Goal: Transaction & Acquisition: Book appointment/travel/reservation

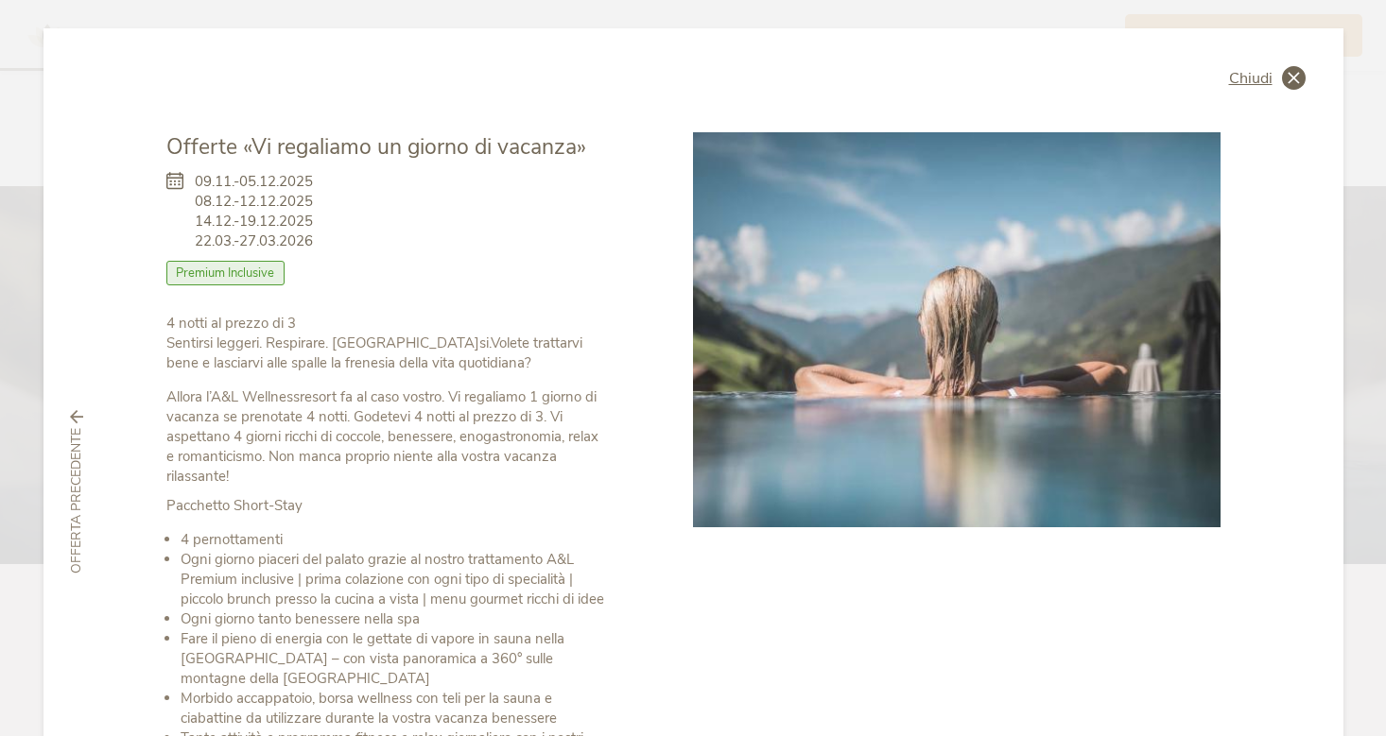
click at [1243, 74] on span "Chiudi" at bounding box center [1250, 78] width 43 height 15
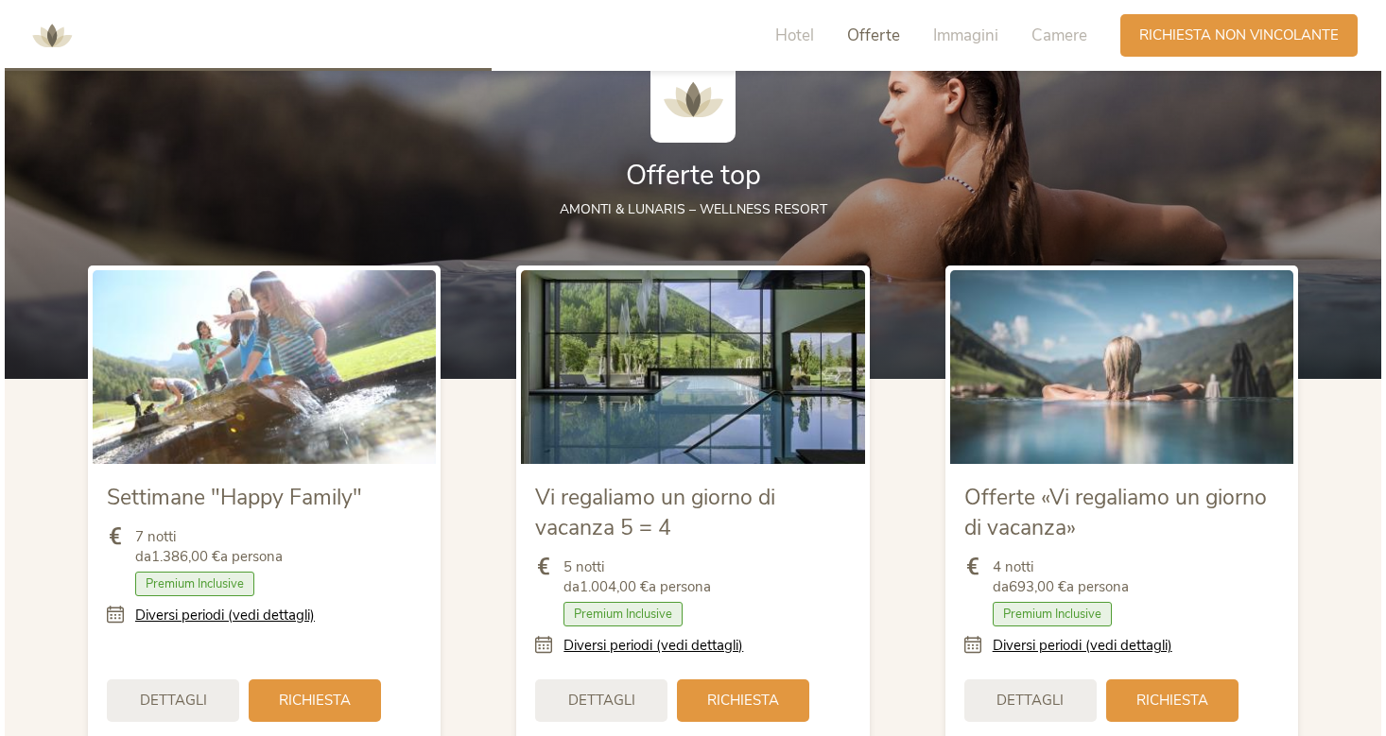
scroll to position [2019, 0]
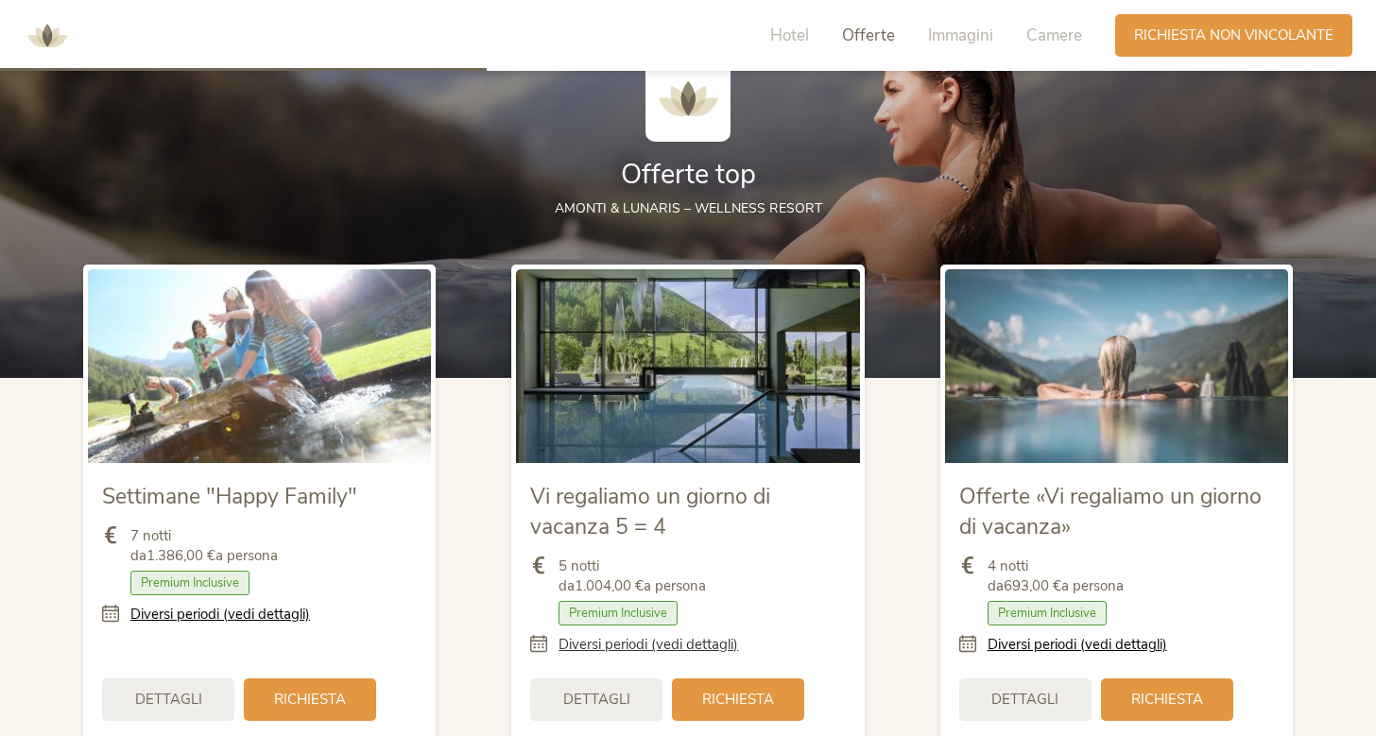
click at [575, 645] on link "Diversi periodi (vedi dettagli)" at bounding box center [649, 645] width 180 height 20
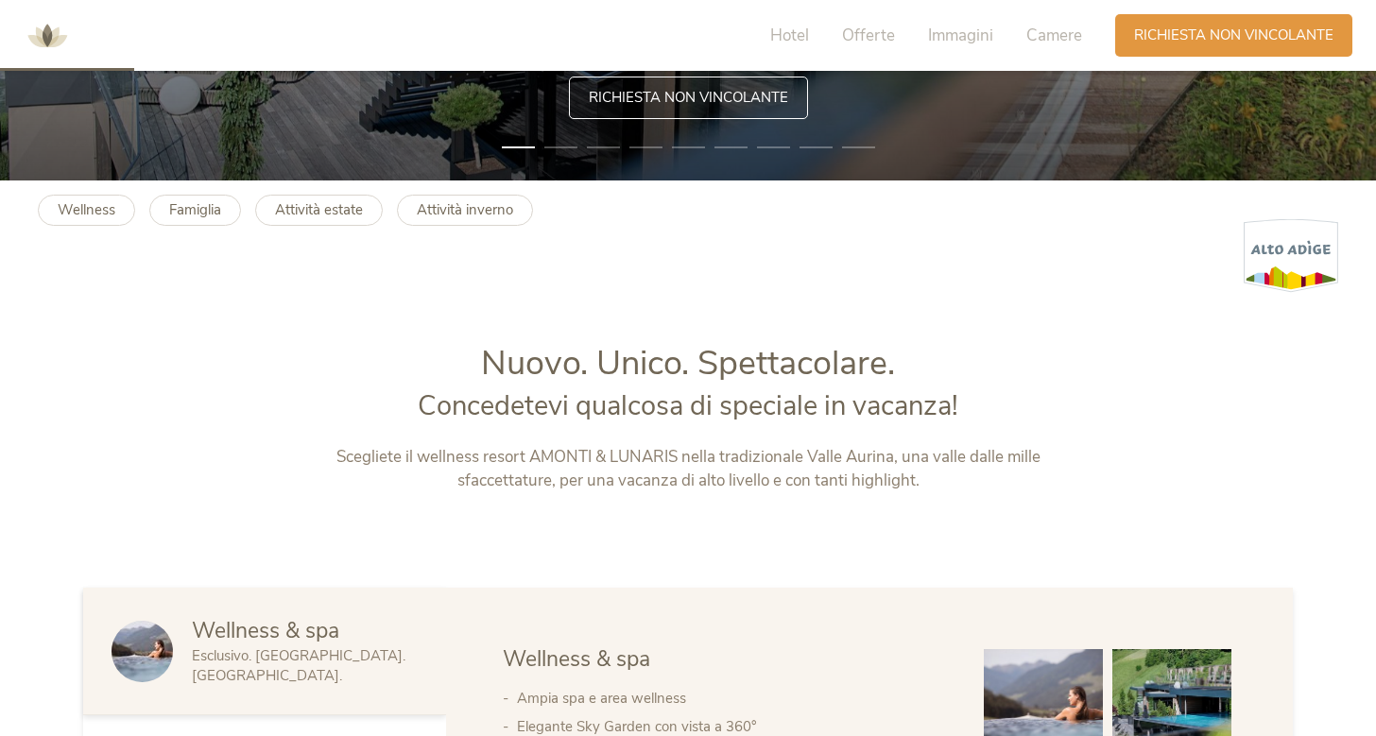
scroll to position [556, 0]
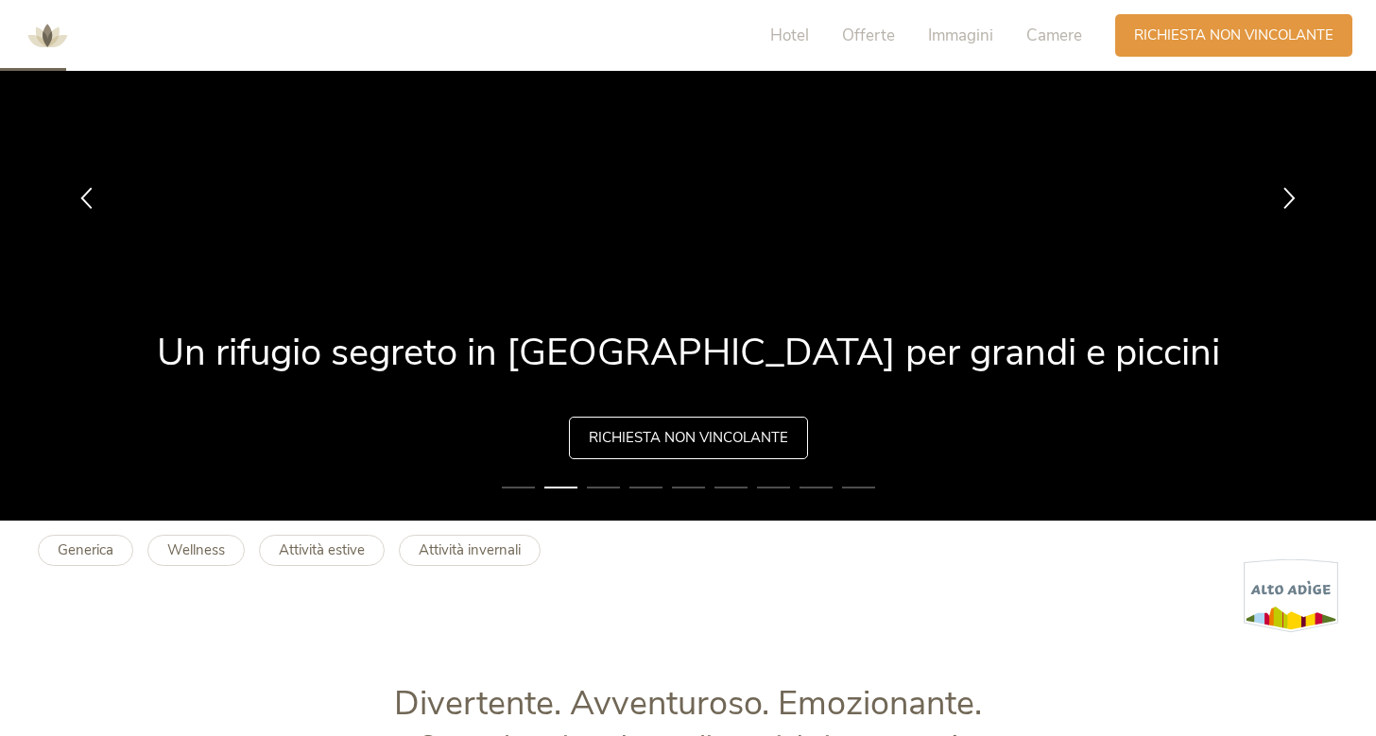
scroll to position [155, 0]
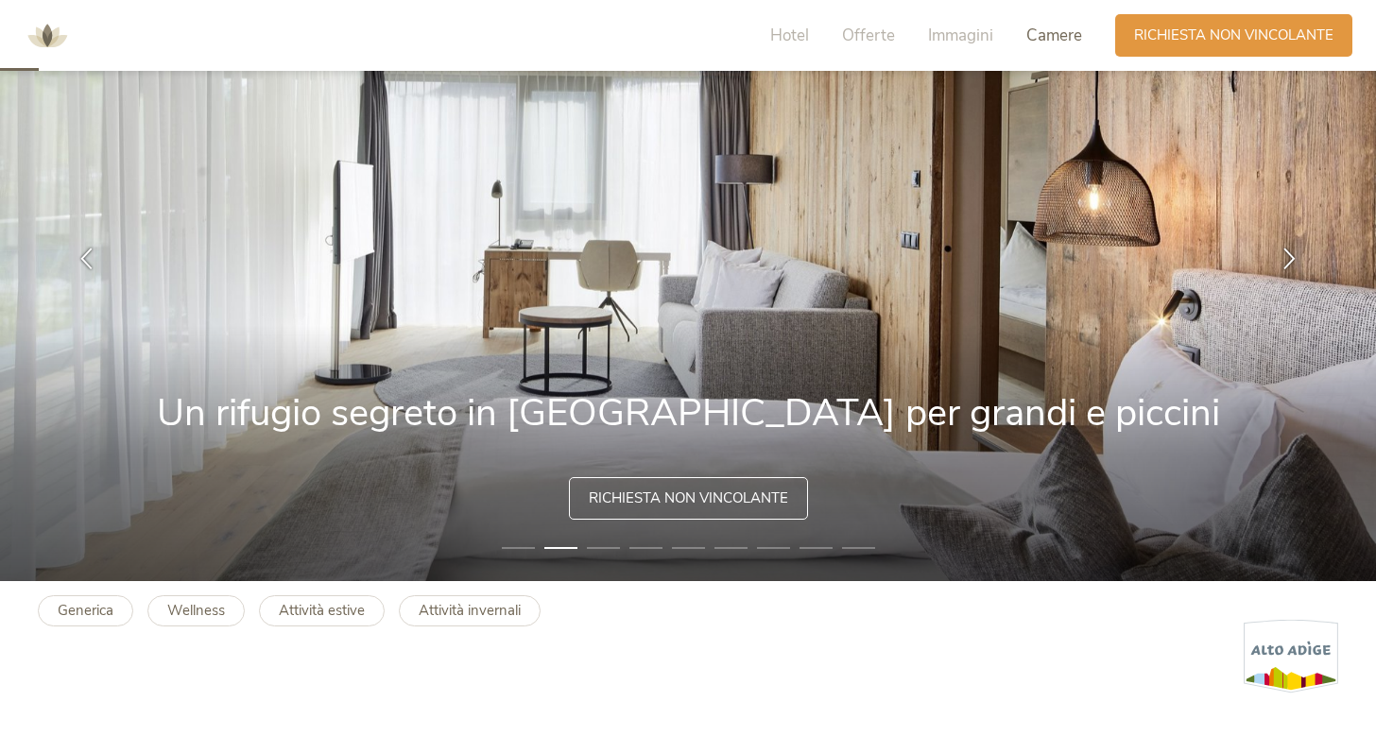
click at [1046, 35] on span "Camere" at bounding box center [1054, 36] width 56 height 22
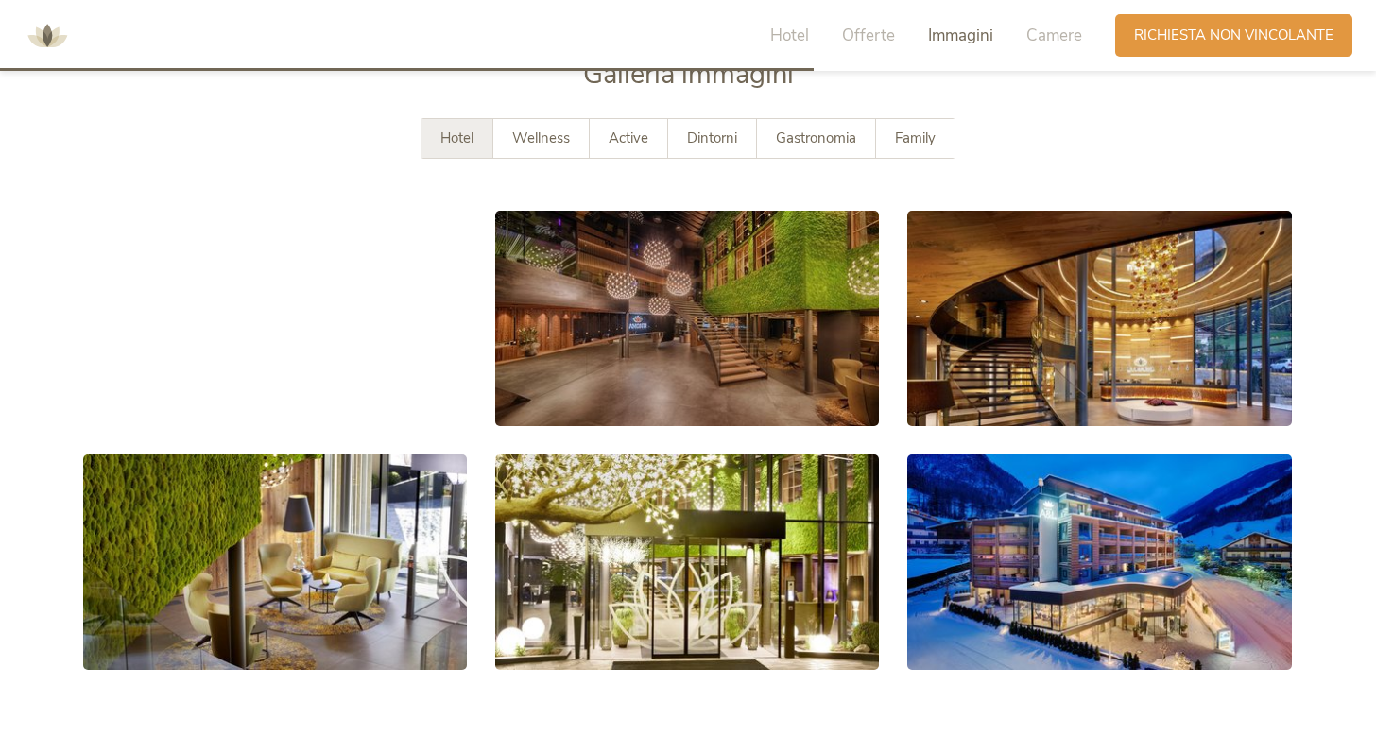
scroll to position [3069, 0]
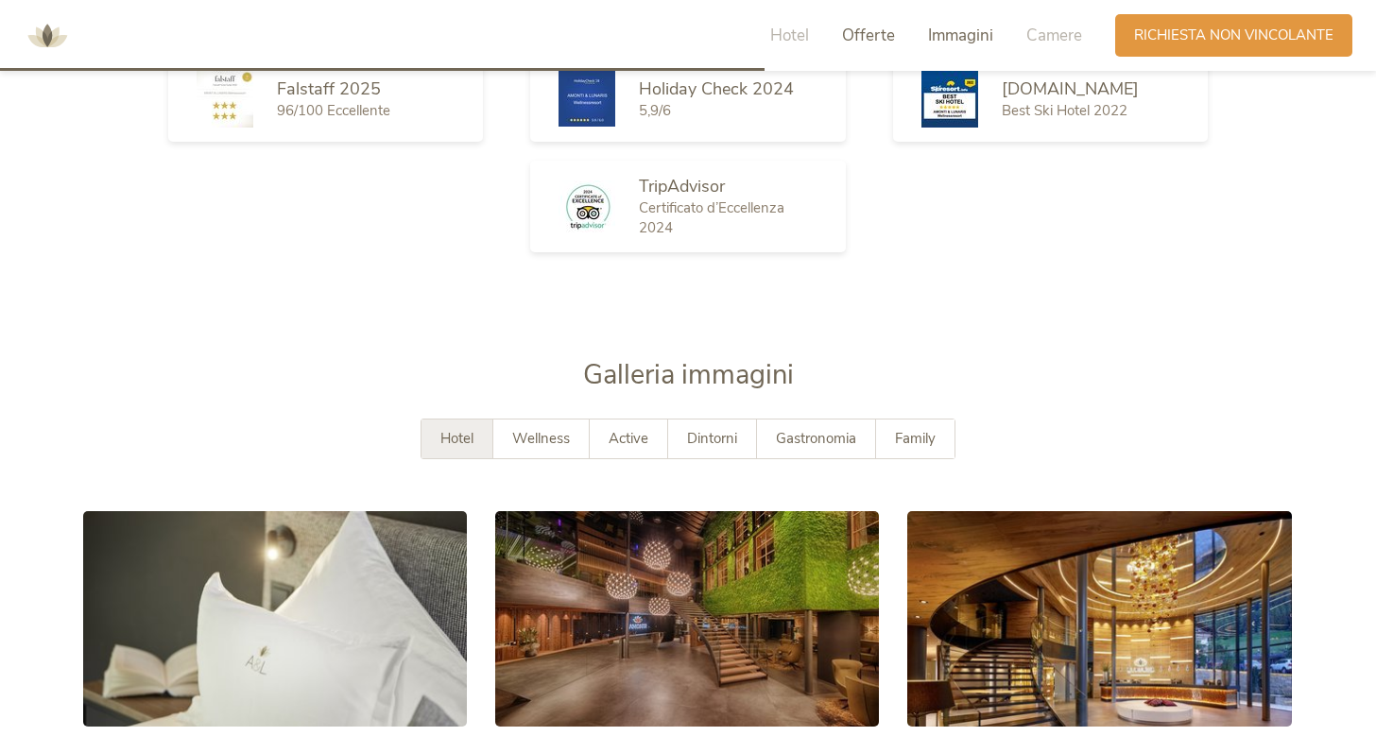
click at [875, 37] on span "Offerte" at bounding box center [868, 36] width 53 height 22
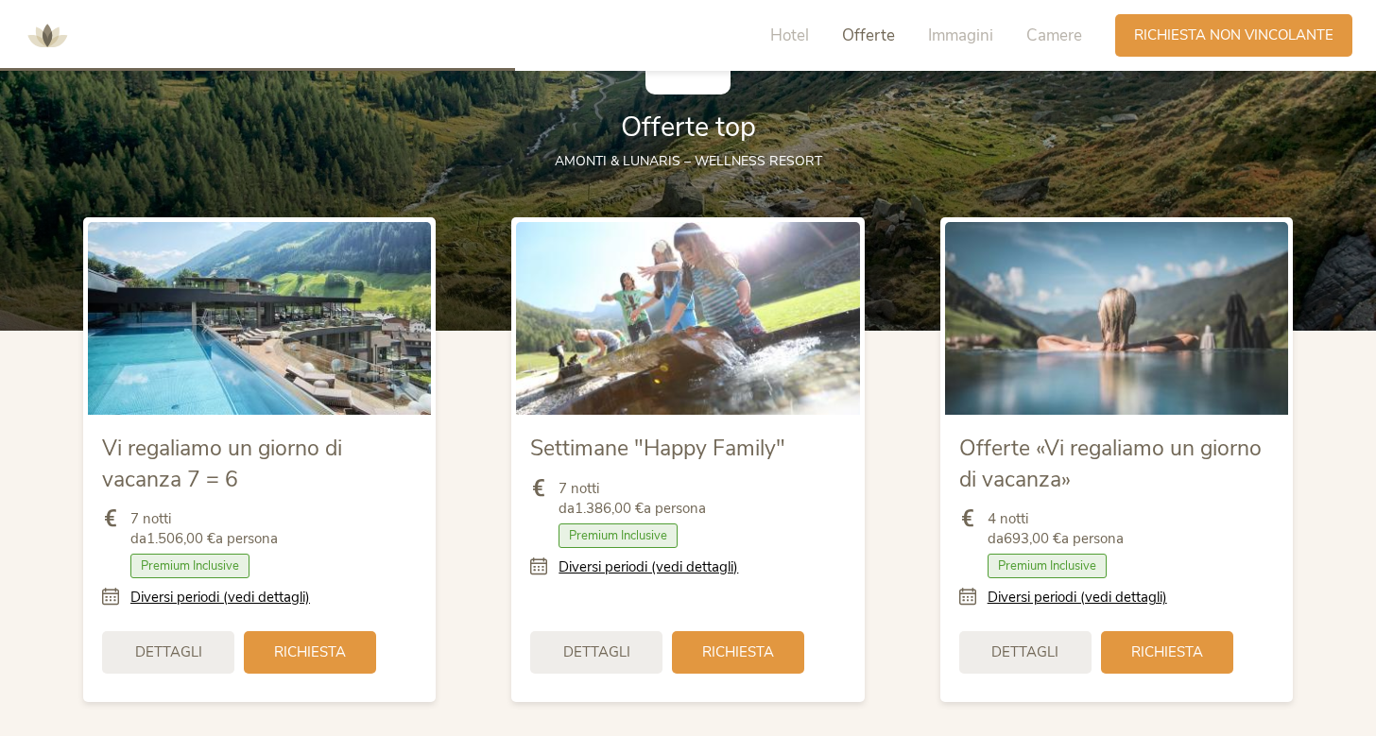
scroll to position [2066, 0]
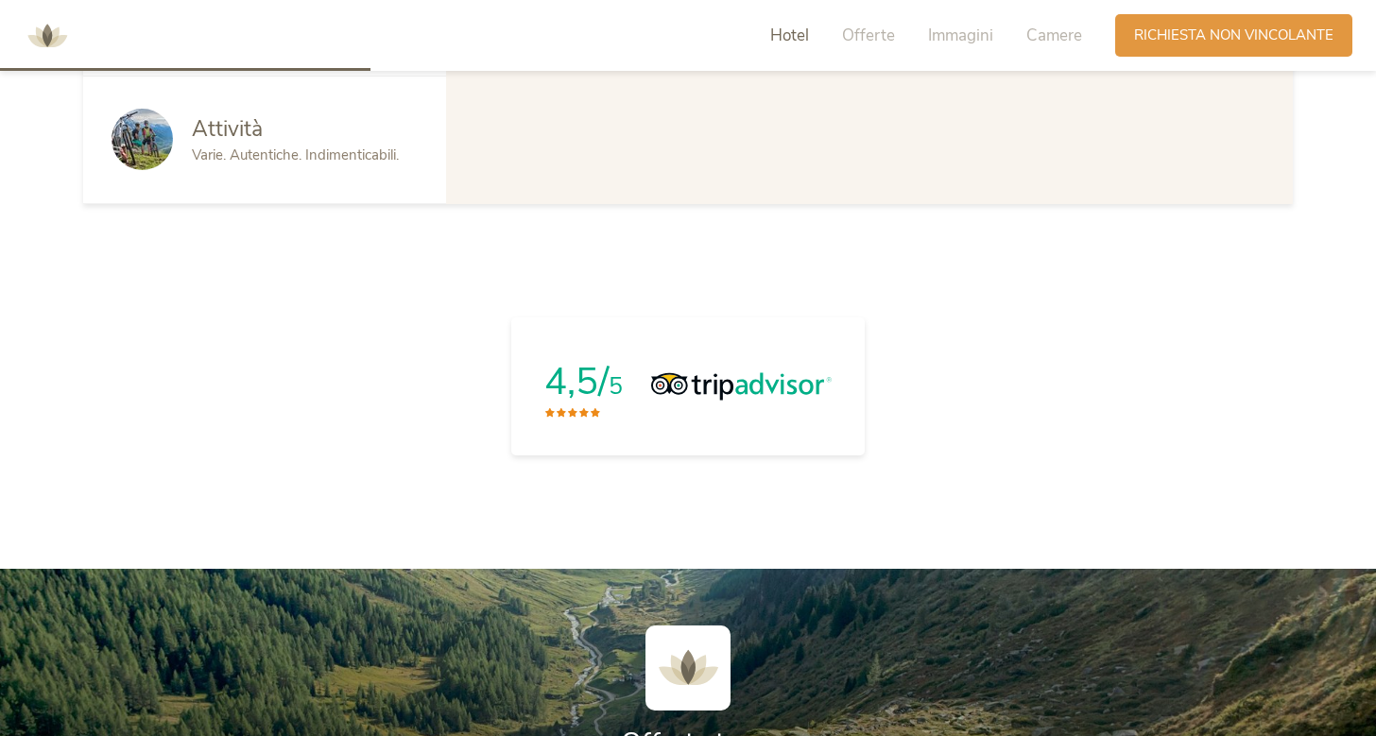
scroll to position [1486, 0]
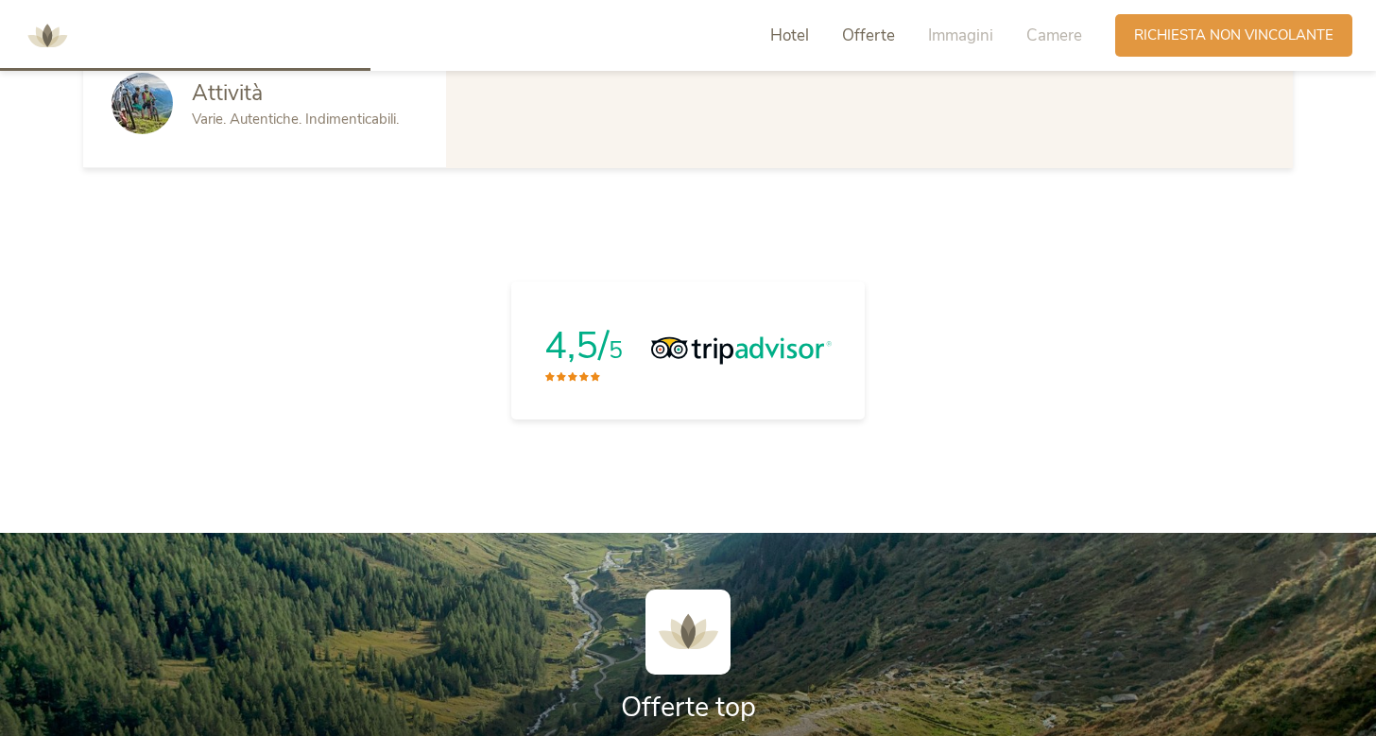
click at [888, 39] on span "Offerte" at bounding box center [868, 36] width 53 height 22
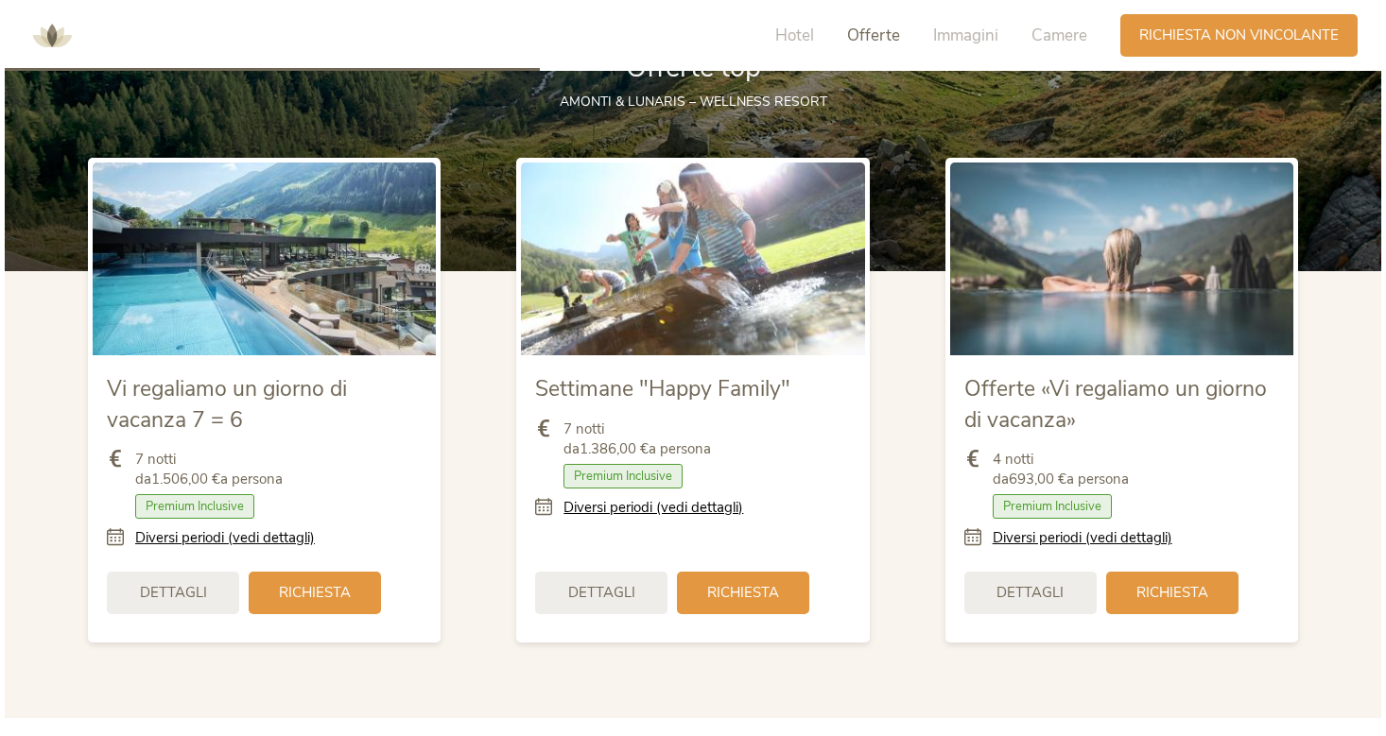
scroll to position [2153, 0]
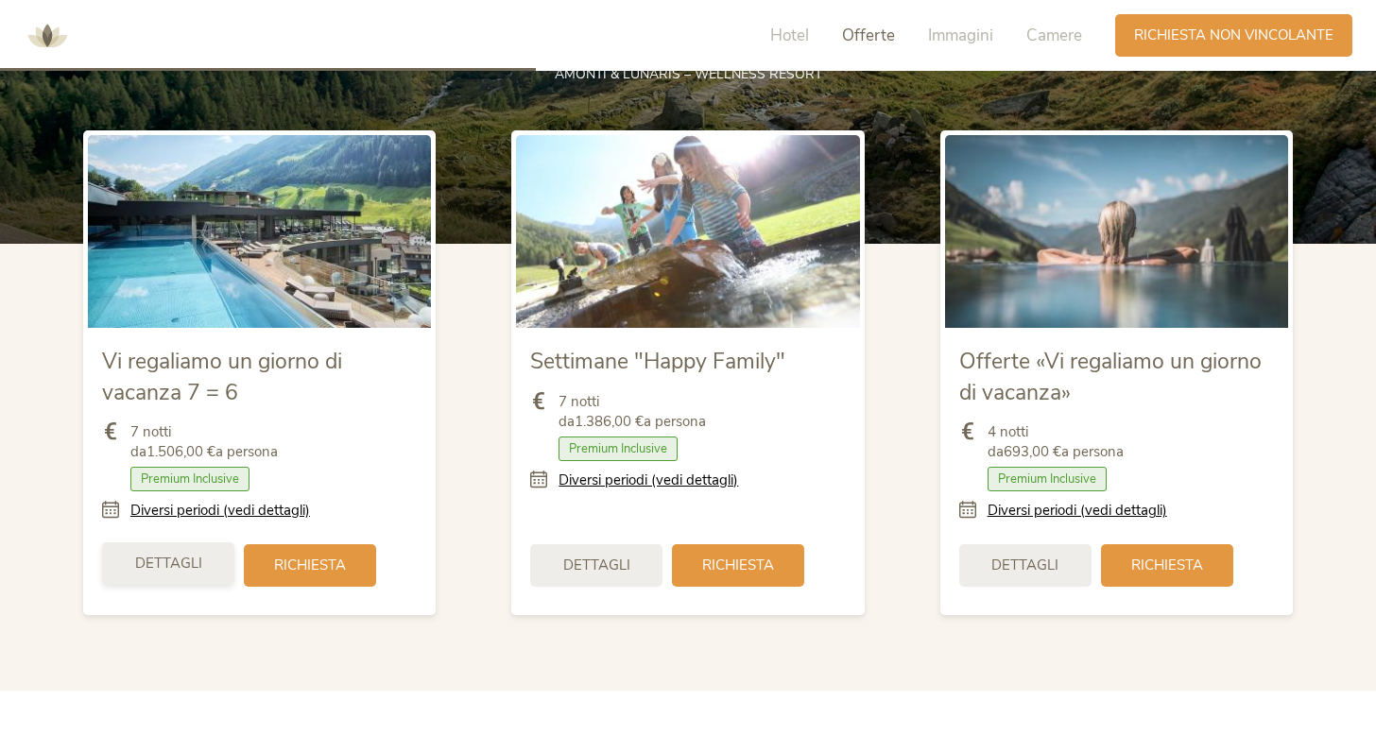
click at [166, 556] on span "Dettagli" at bounding box center [168, 564] width 67 height 20
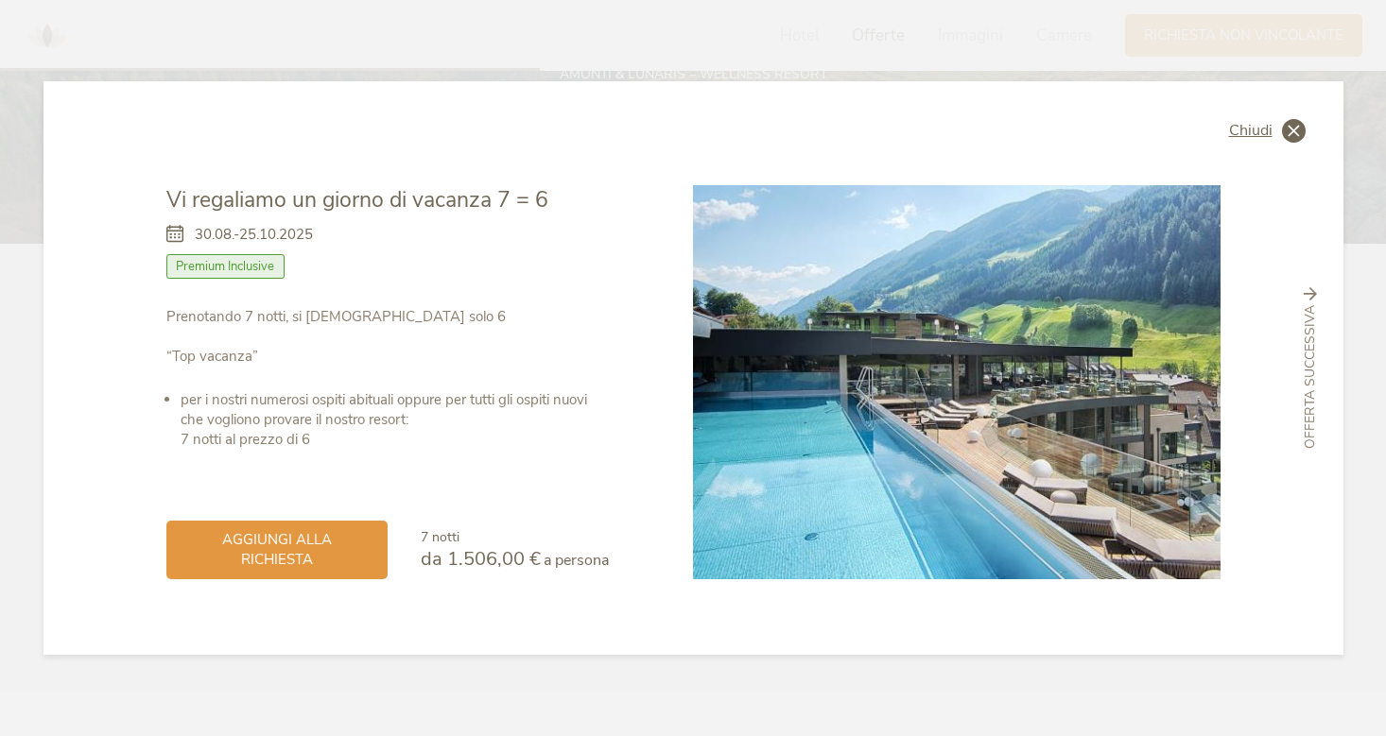
click at [1246, 132] on span "Chiudi" at bounding box center [1250, 130] width 43 height 15
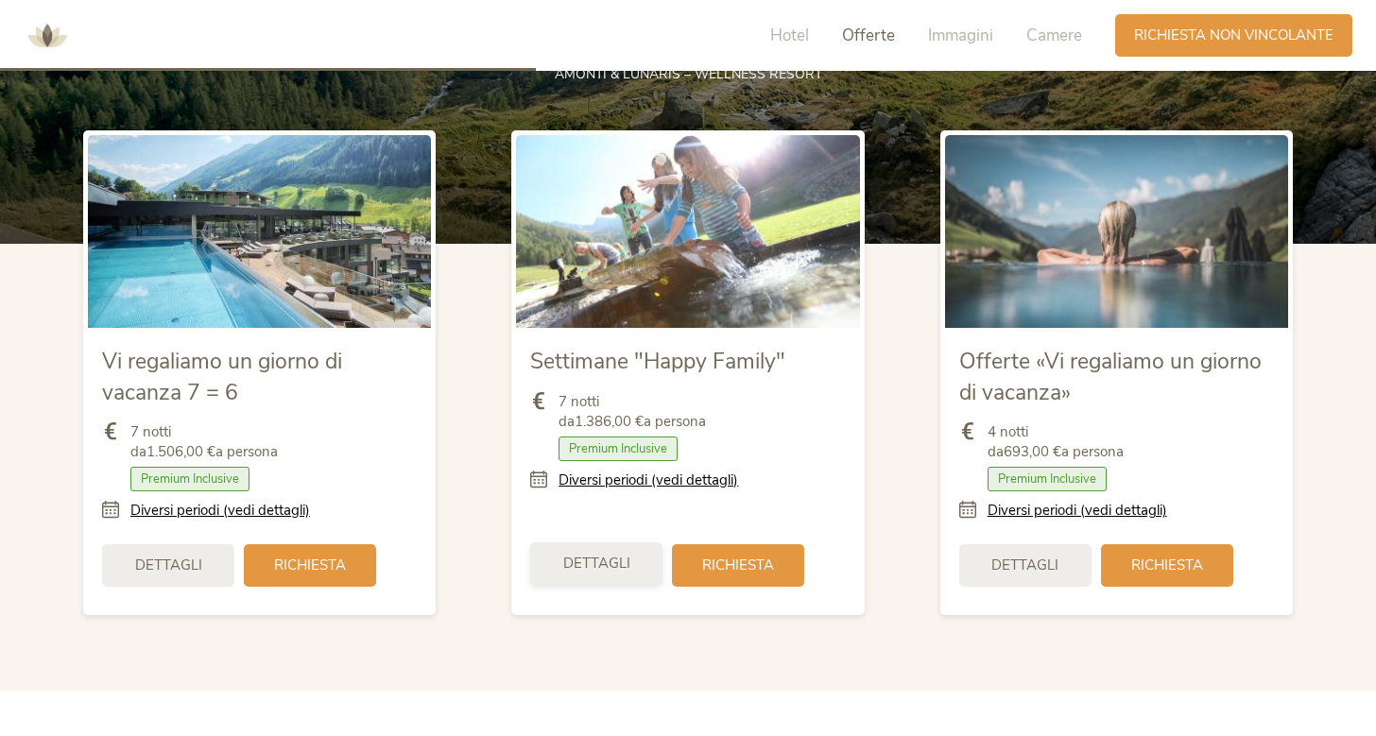
click at [570, 562] on span "Dettagli" at bounding box center [596, 564] width 67 height 20
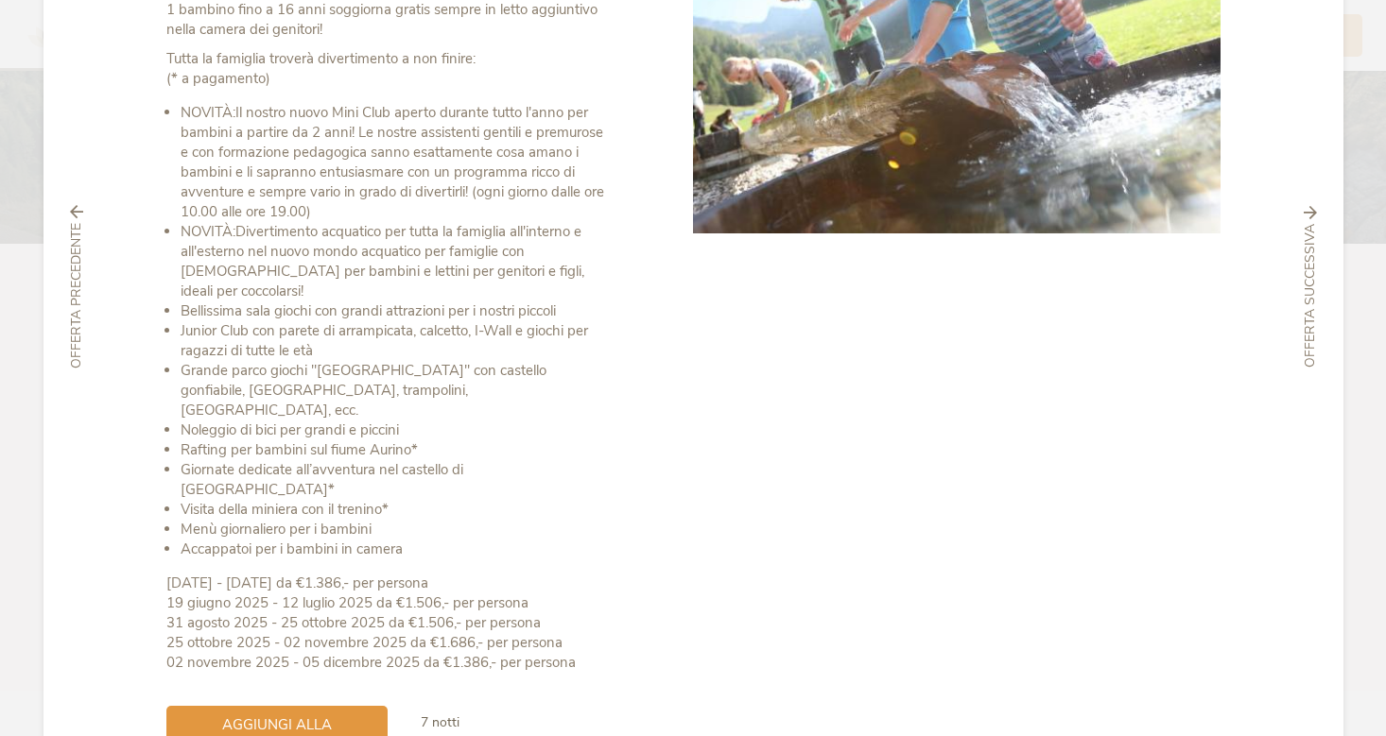
scroll to position [258, 0]
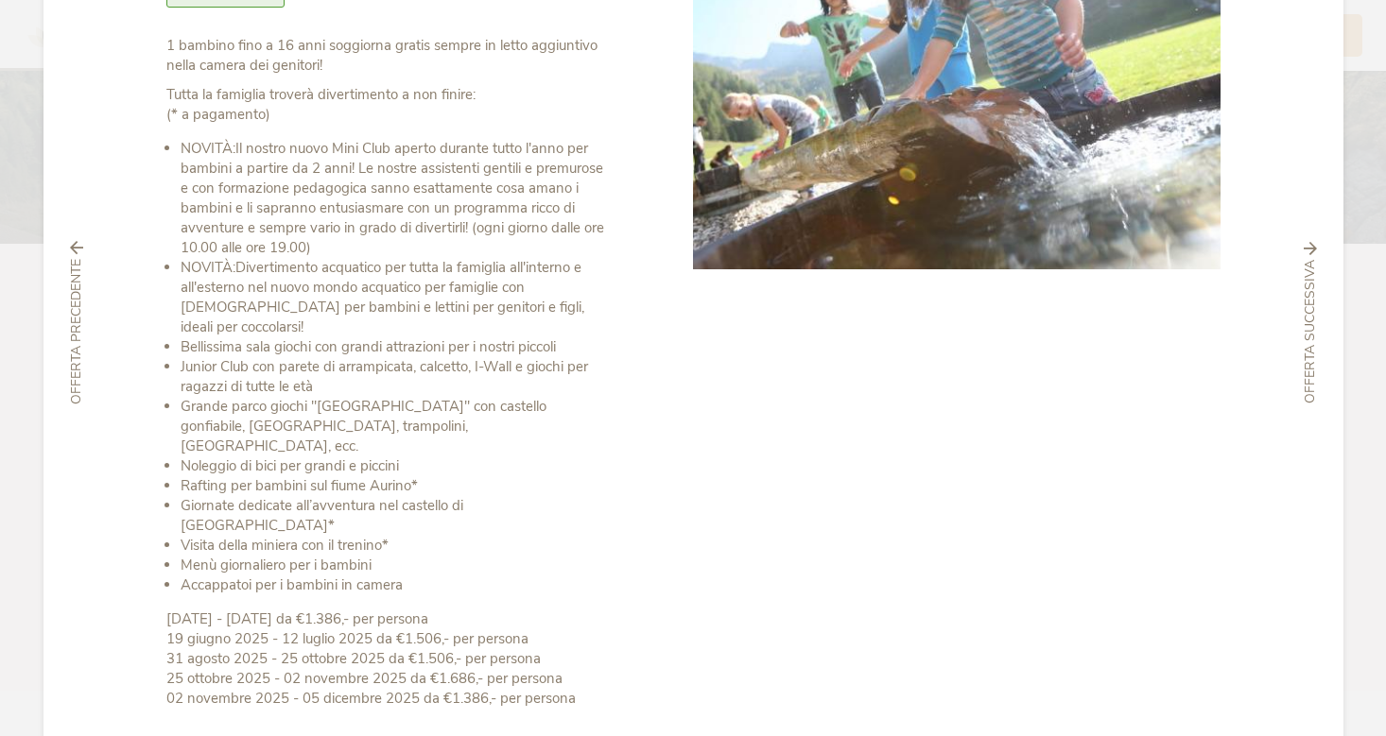
click at [67, 342] on span "Offerta precedente" at bounding box center [76, 333] width 19 height 146
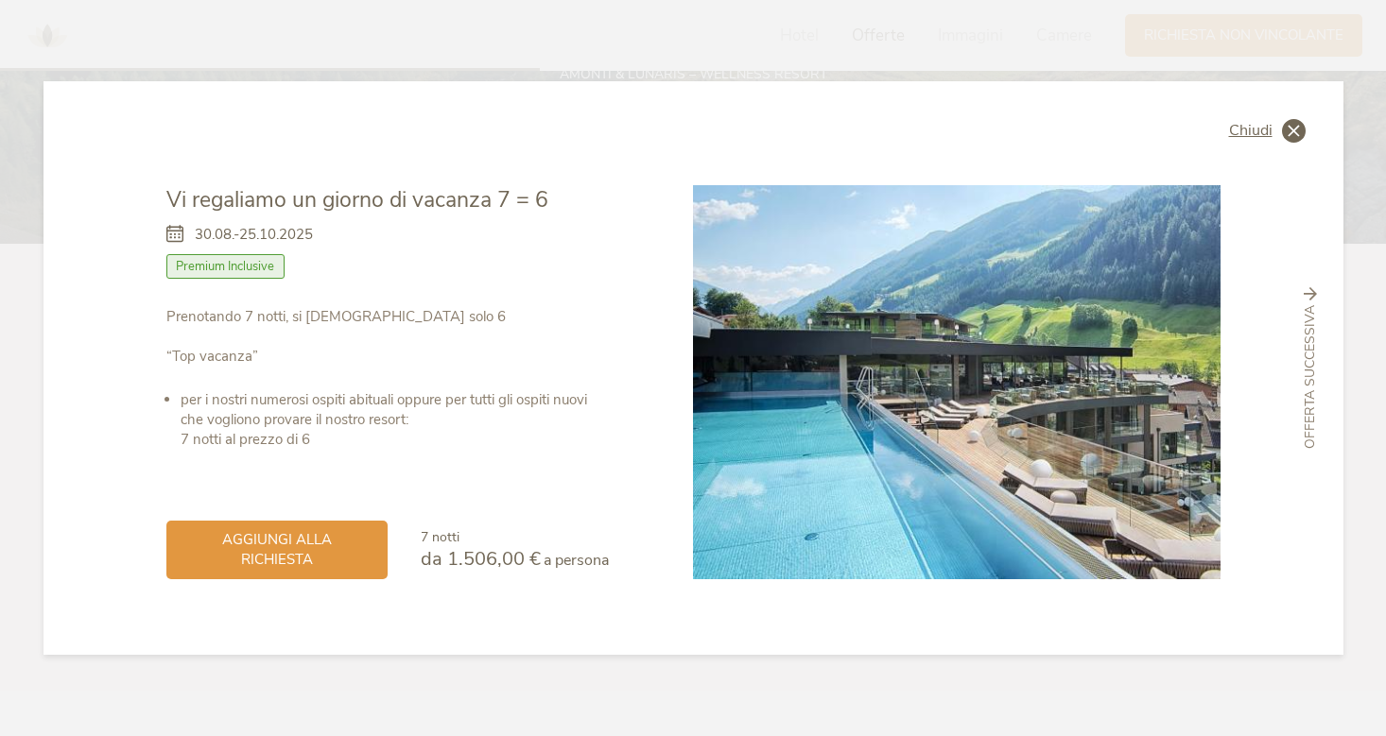
click at [1245, 127] on span "Chiudi" at bounding box center [1250, 130] width 43 height 15
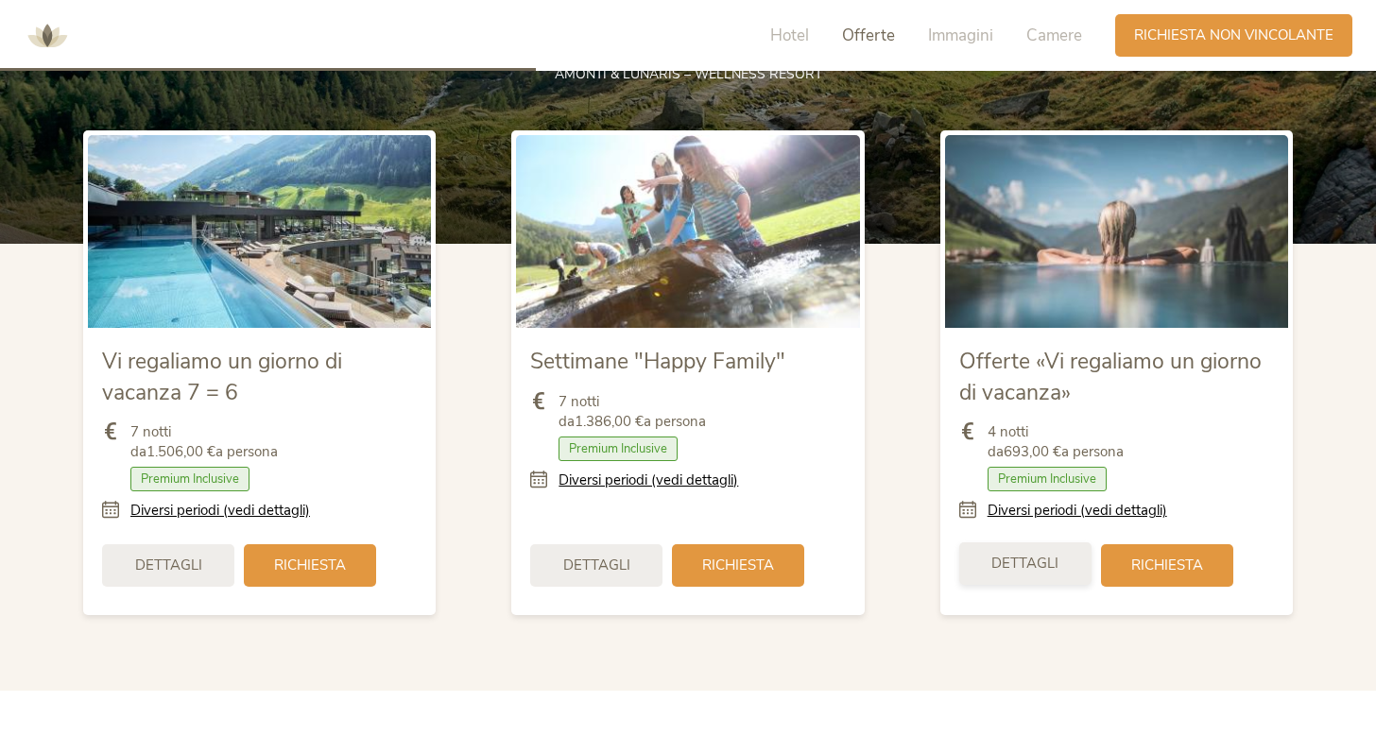
click at [1058, 566] on span "Dettagli" at bounding box center [1024, 564] width 67 height 20
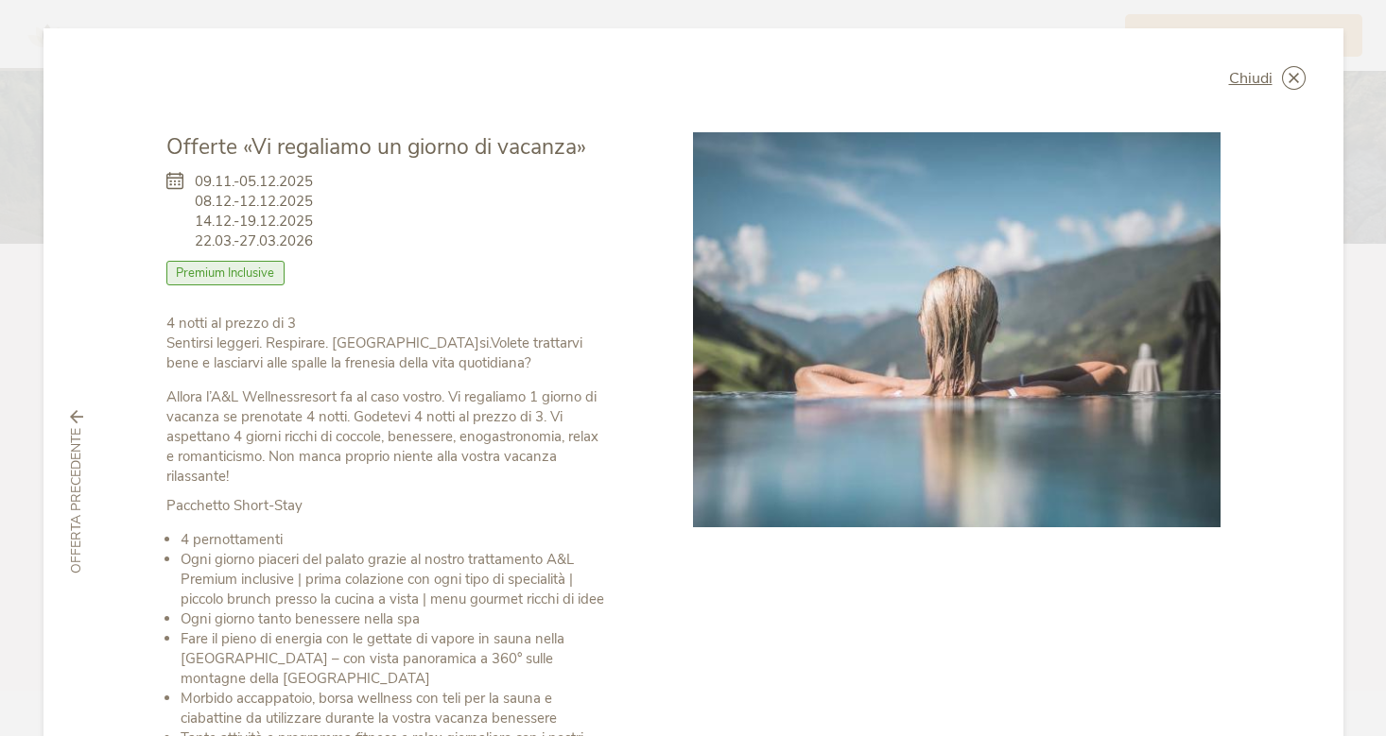
scroll to position [0, 0]
click at [1244, 79] on span "Chiudi" at bounding box center [1250, 78] width 43 height 15
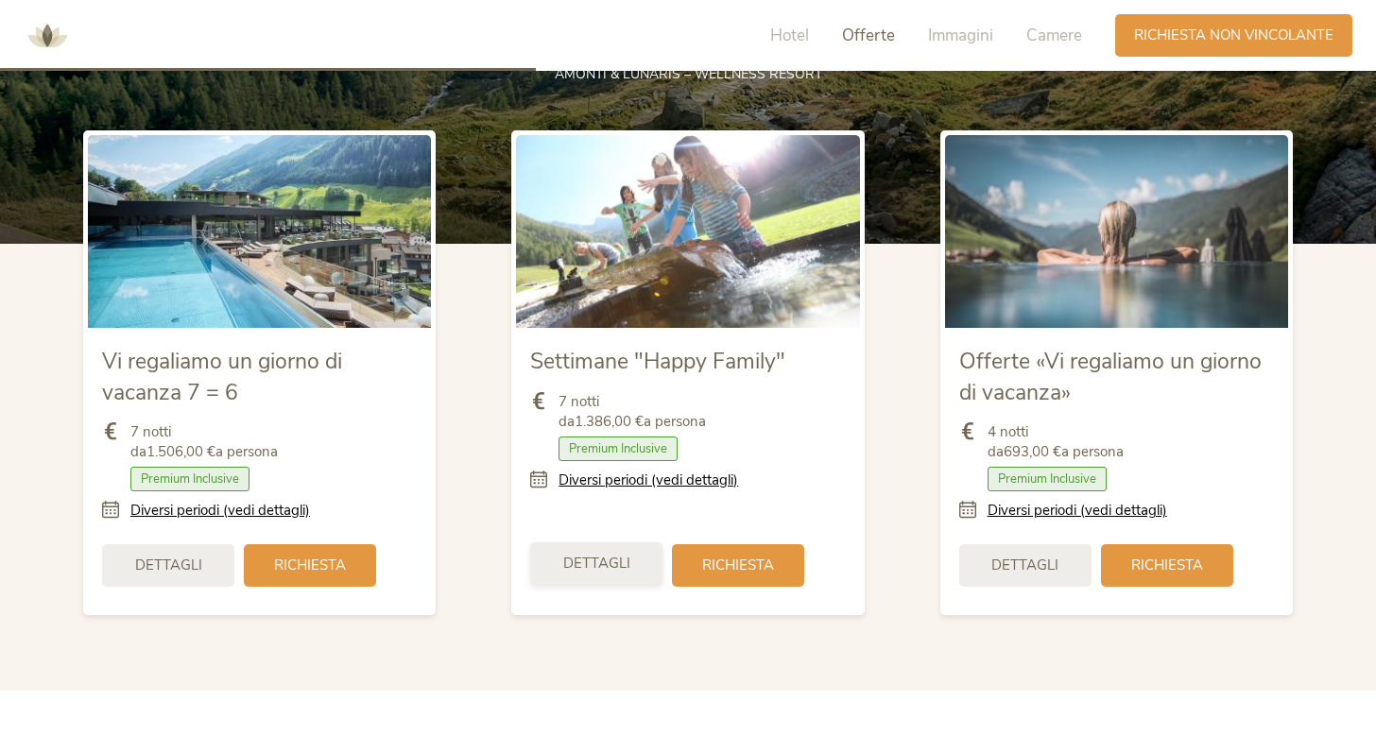
click at [584, 560] on span "Dettagli" at bounding box center [596, 564] width 67 height 20
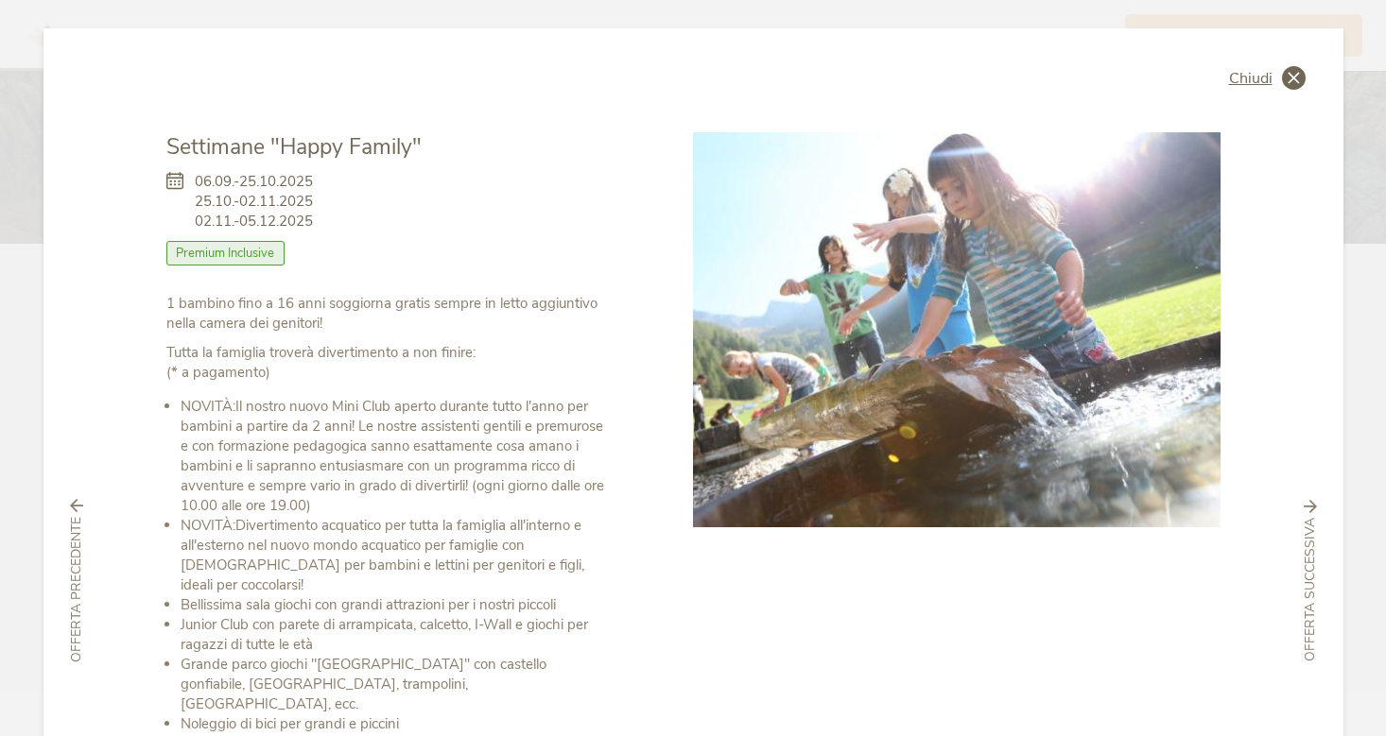
click at [1244, 72] on span "Chiudi" at bounding box center [1250, 78] width 43 height 15
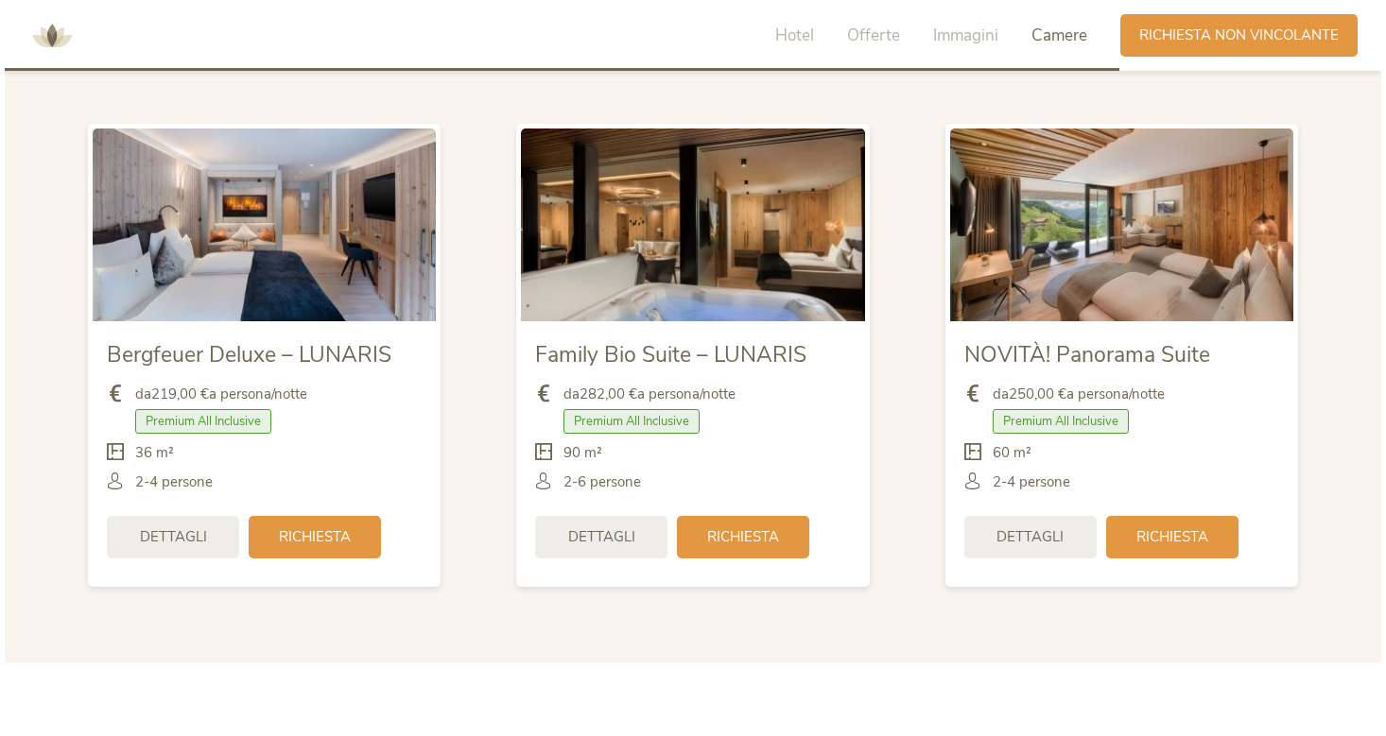
scroll to position [4474, 0]
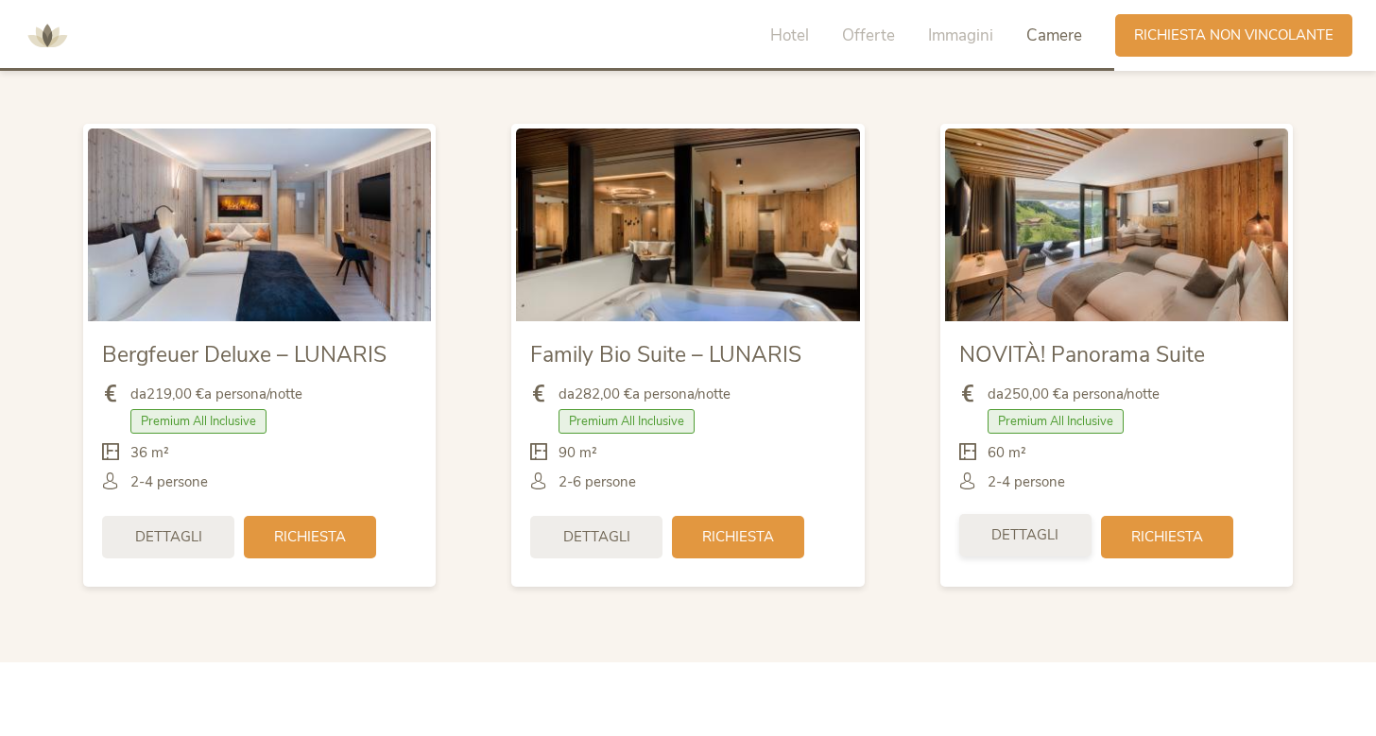
click at [1030, 542] on div "Dettagli" at bounding box center [1025, 535] width 132 height 43
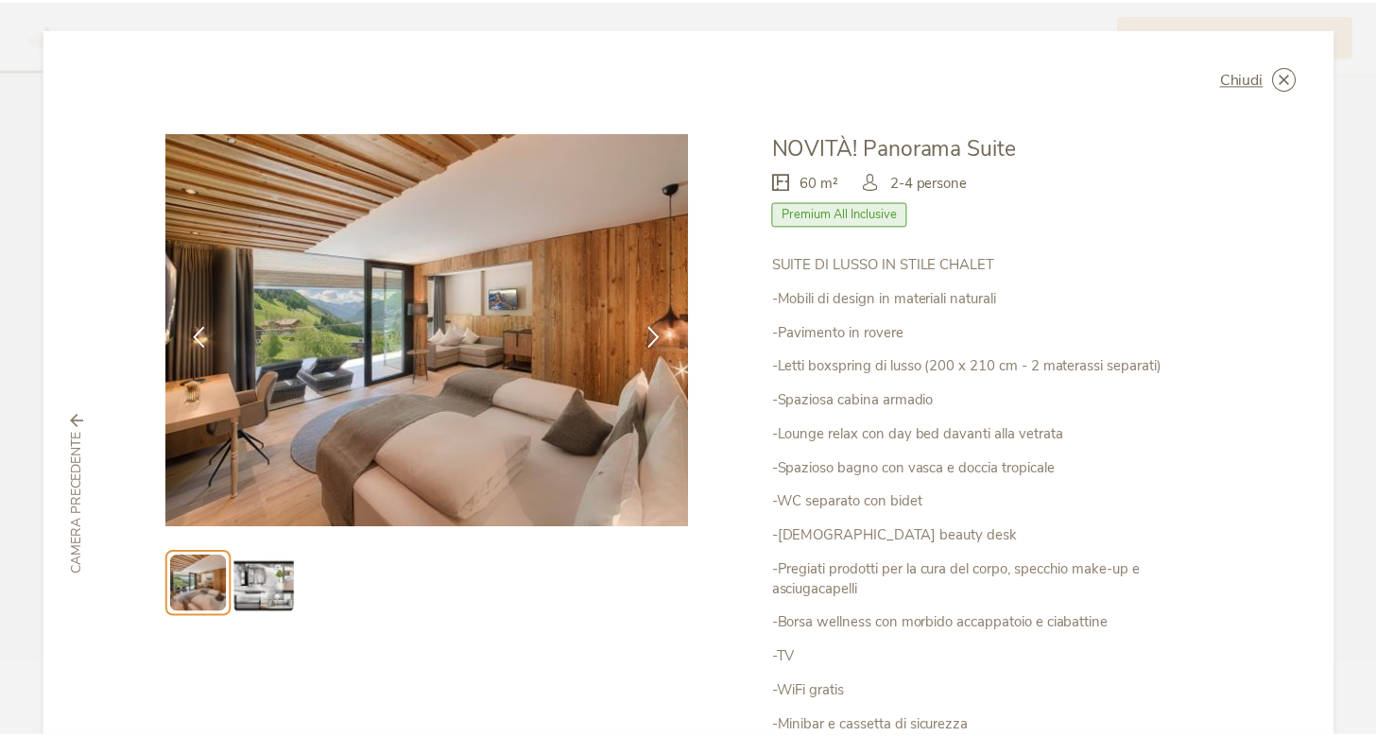
scroll to position [0, 0]
click at [1267, 79] on div "Chiudi" at bounding box center [1267, 78] width 77 height 24
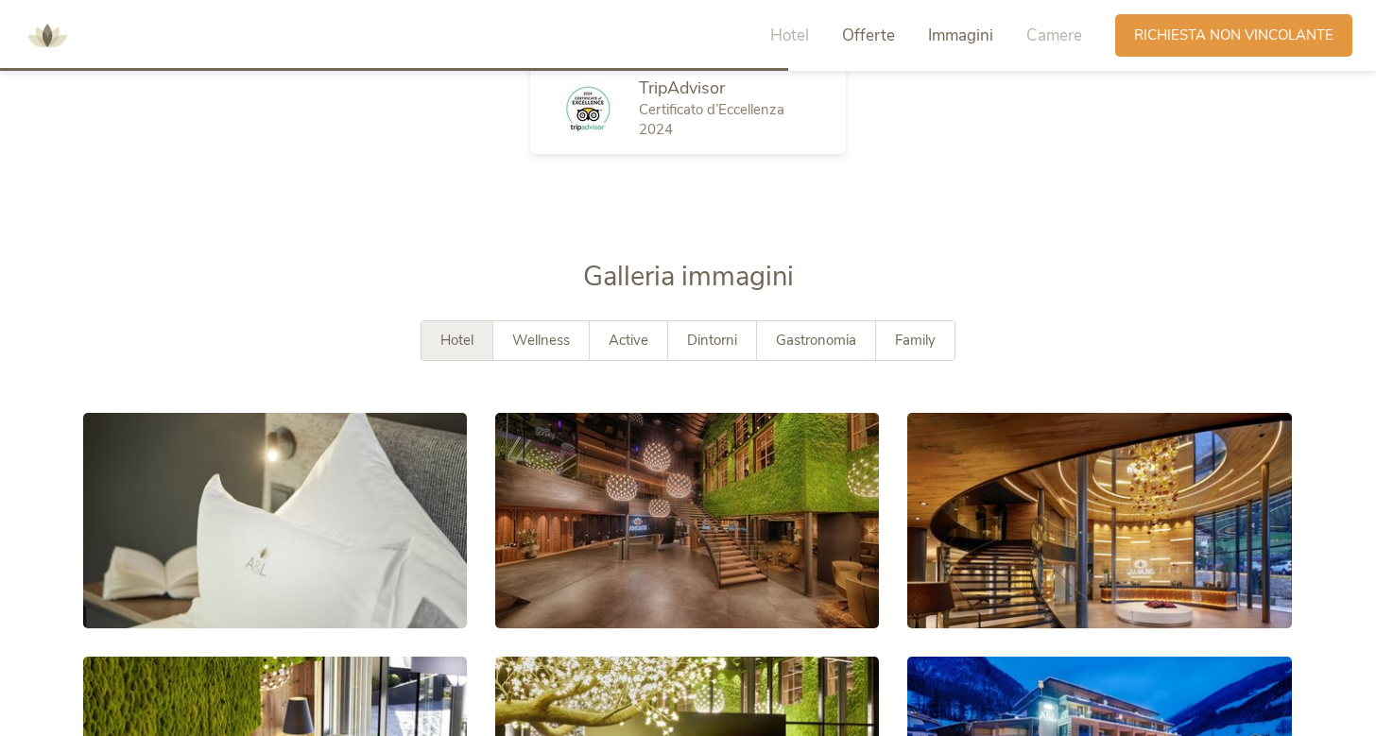
click at [877, 30] on span "Offerte" at bounding box center [868, 36] width 53 height 22
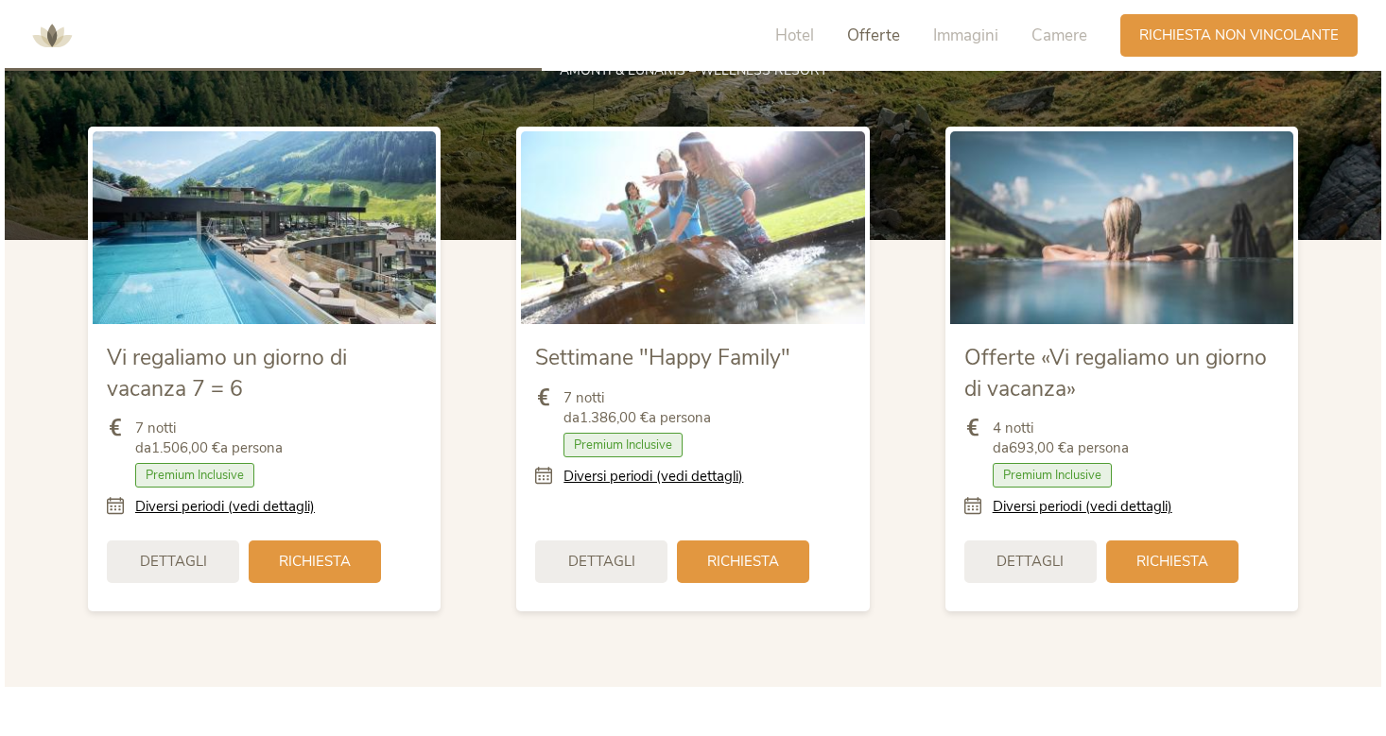
scroll to position [2132, 0]
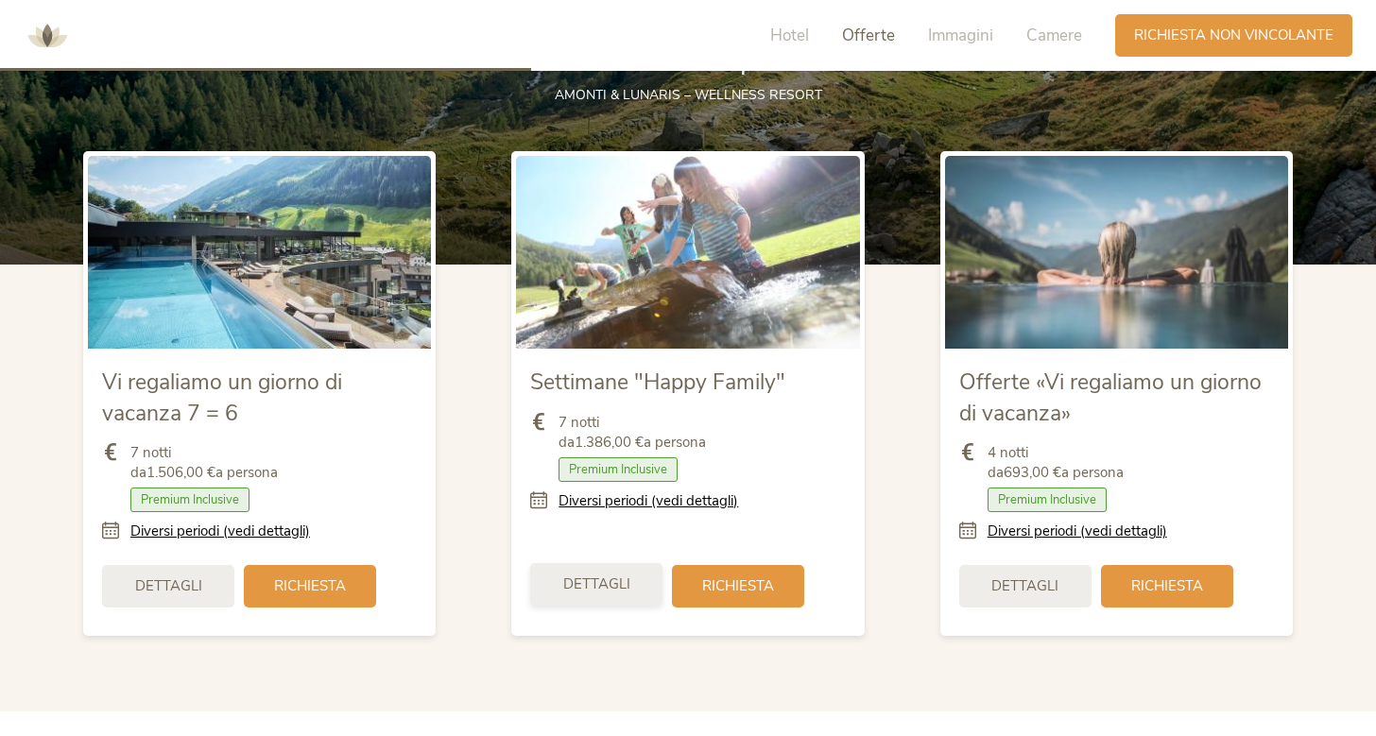
click at [601, 595] on div "Dettagli" at bounding box center [596, 584] width 132 height 43
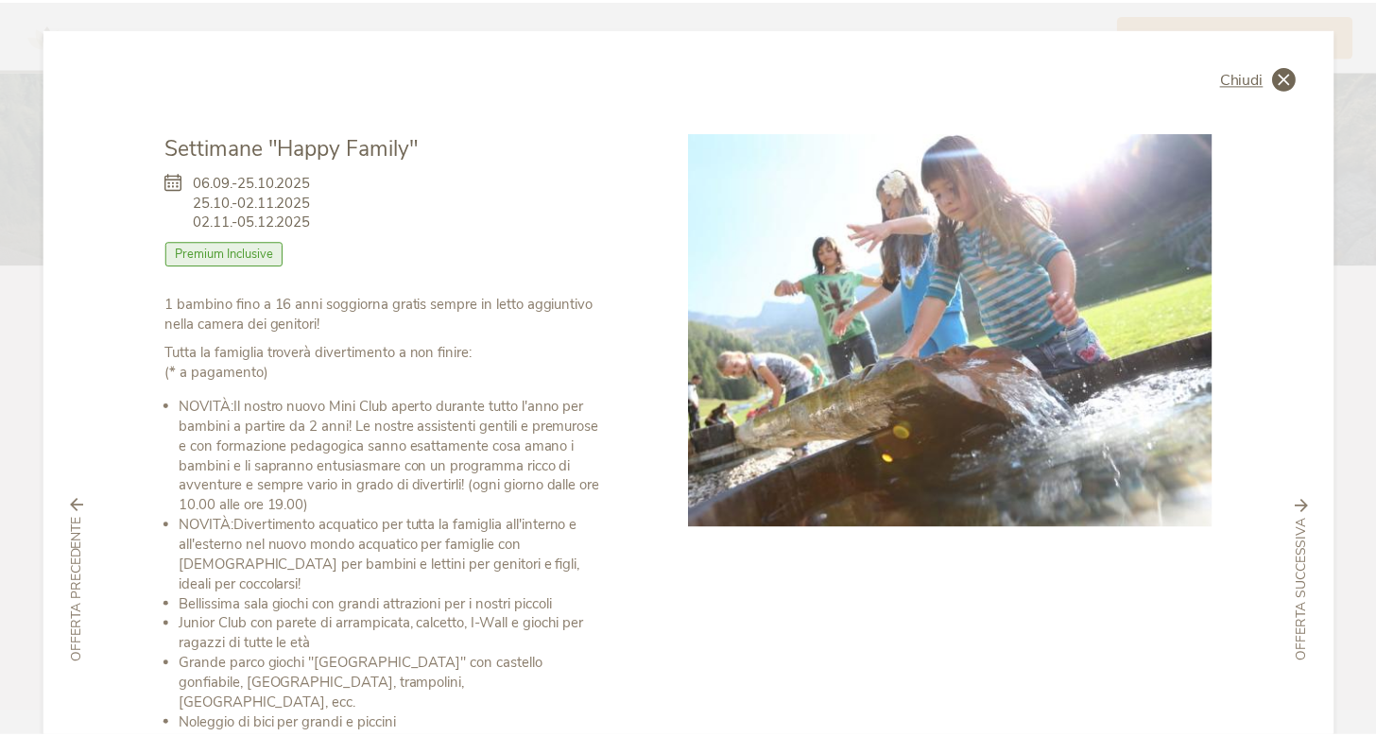
scroll to position [0, 0]
click at [1287, 73] on icon at bounding box center [1294, 78] width 24 height 24
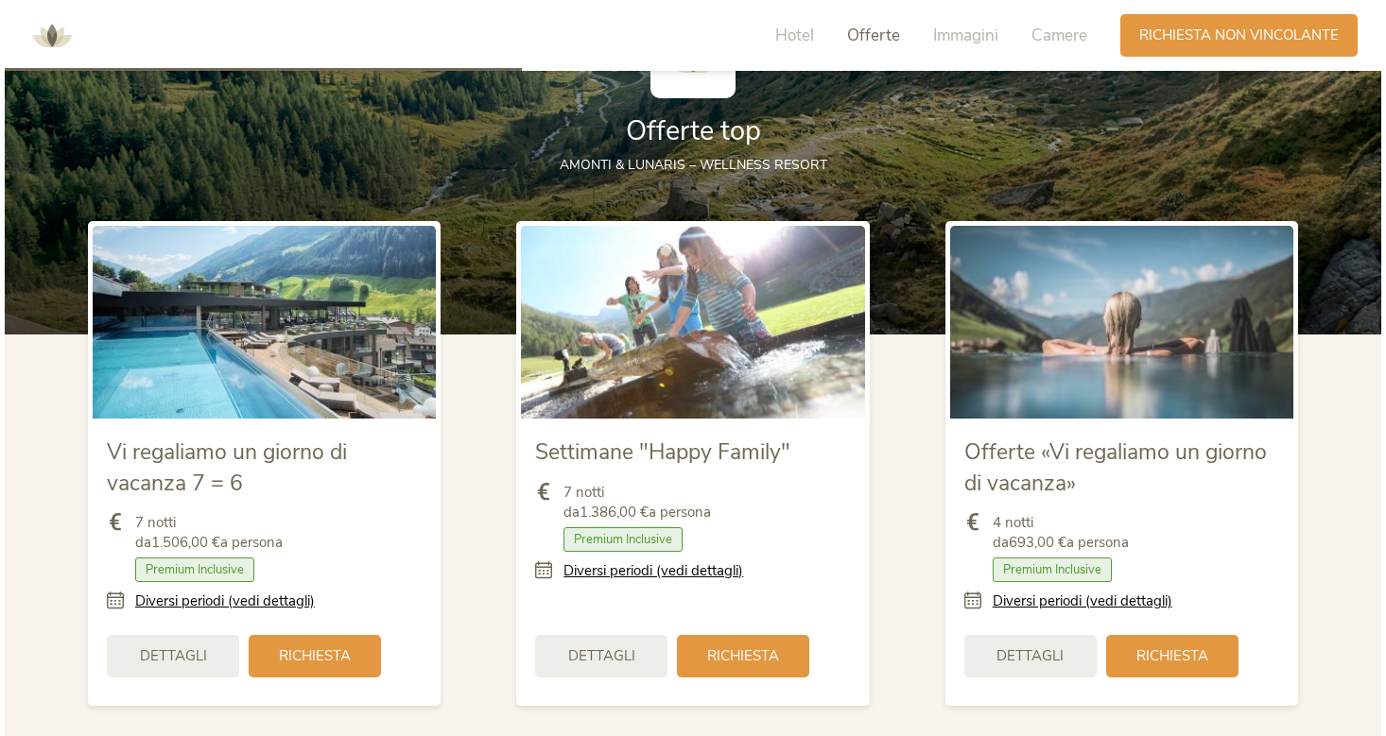
scroll to position [2059, 0]
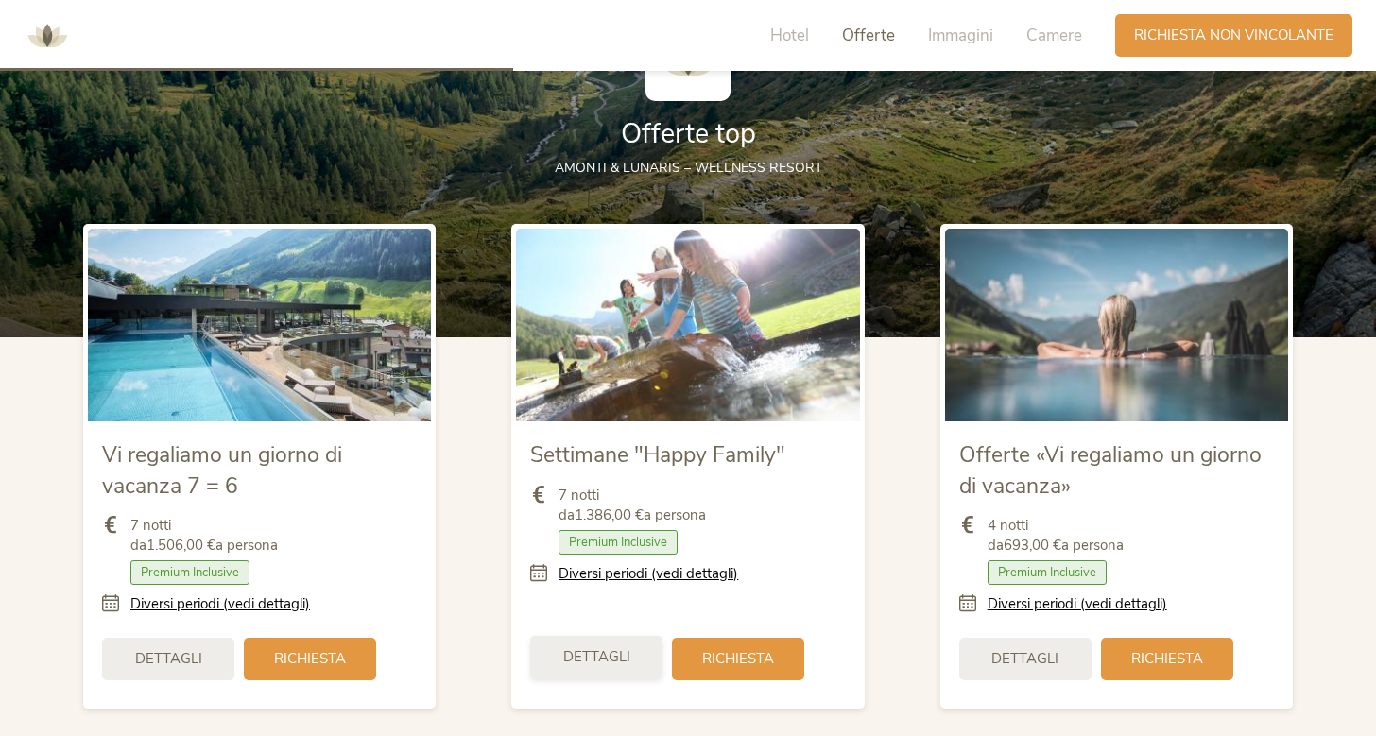
click at [587, 650] on span "Dettagli" at bounding box center [596, 657] width 67 height 20
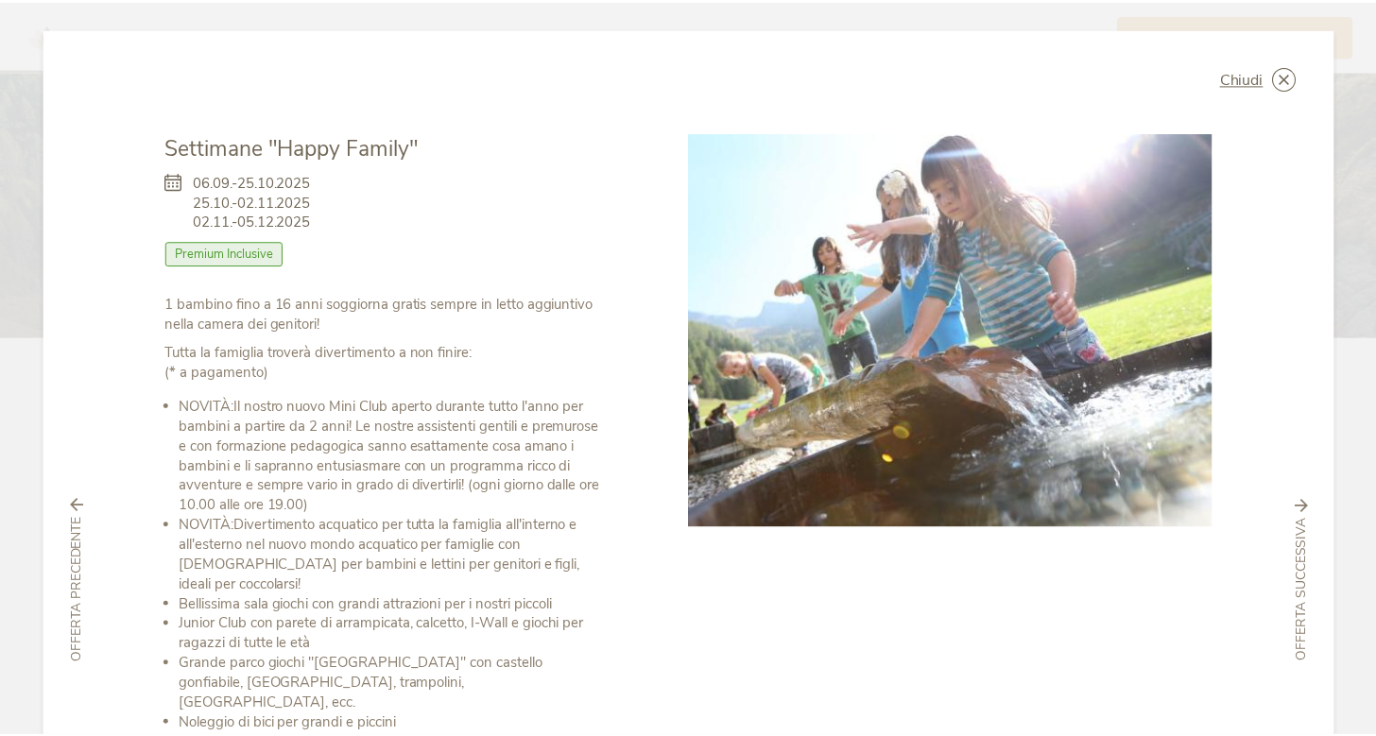
scroll to position [0, 0]
click at [1251, 82] on span "Chiudi" at bounding box center [1250, 78] width 43 height 15
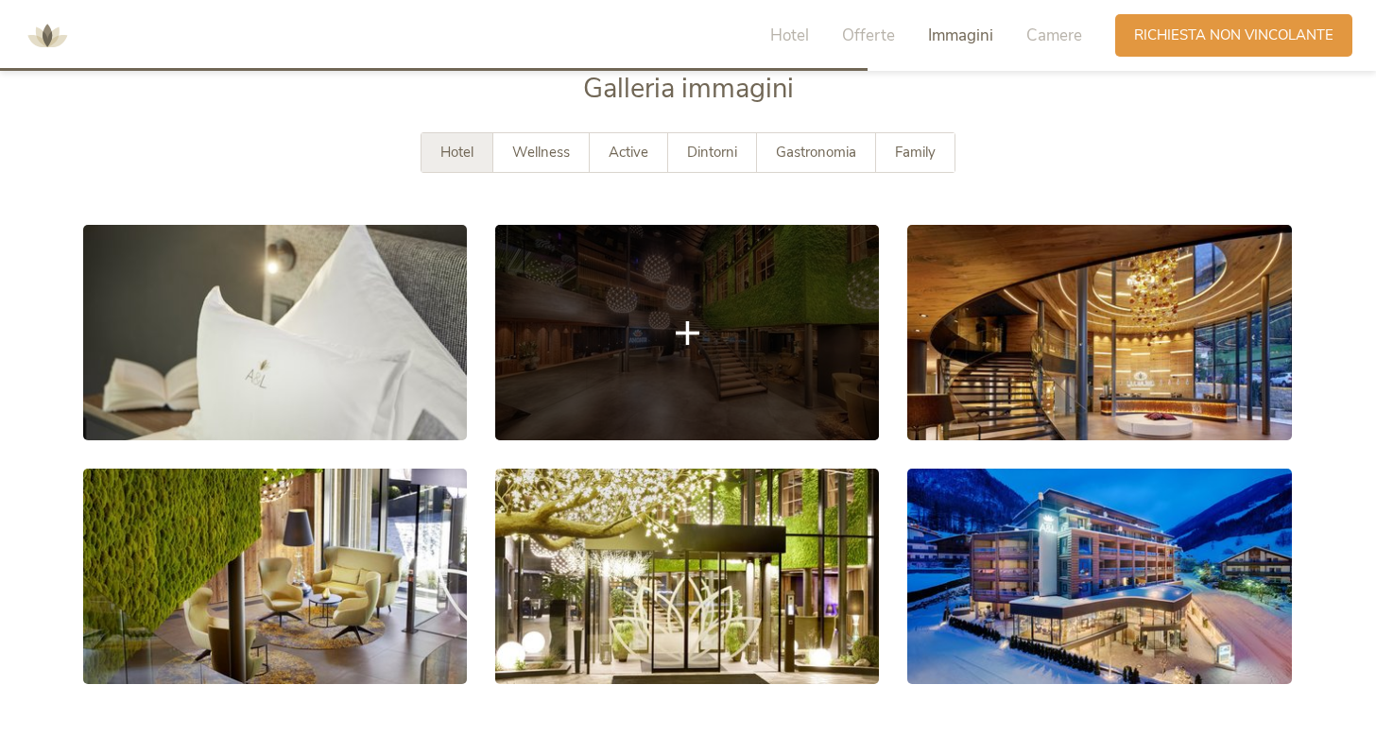
scroll to position [3186, 0]
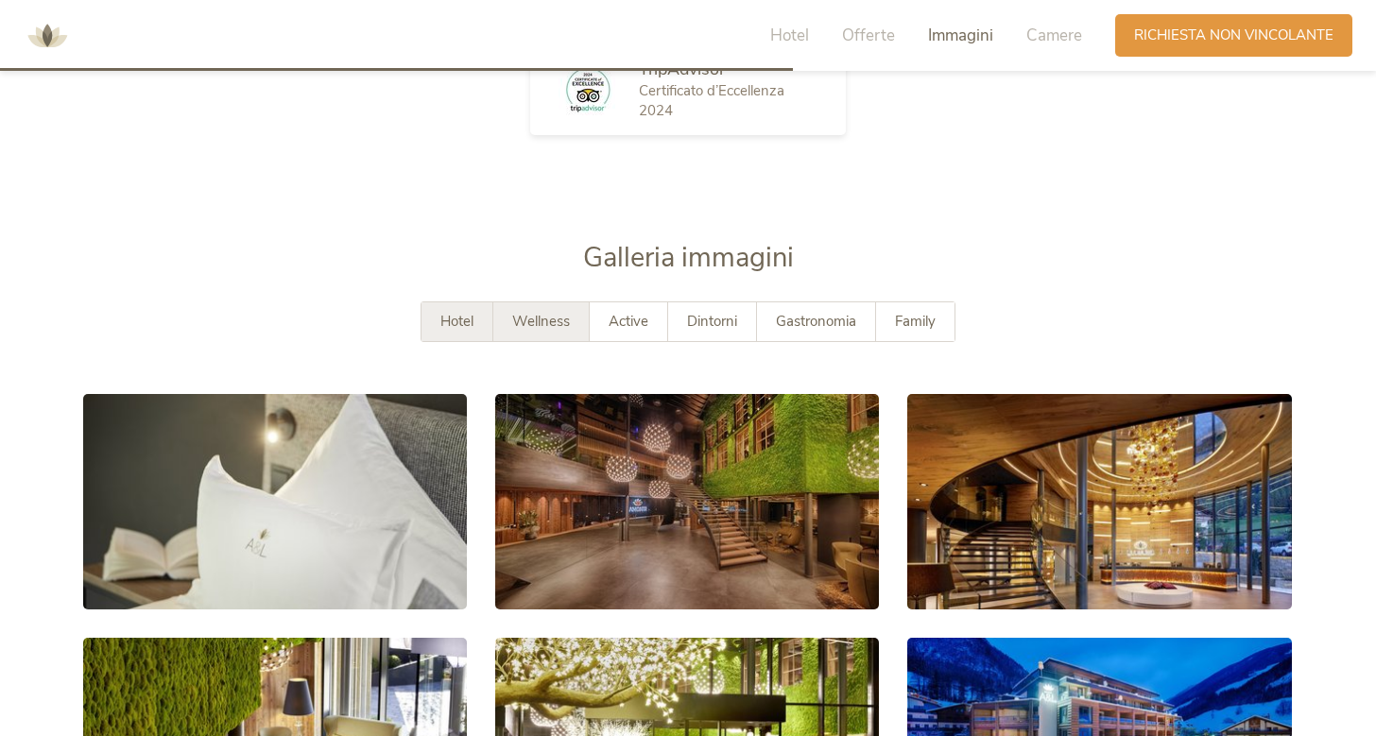
click at [520, 312] on span "Wellness" at bounding box center [541, 321] width 58 height 19
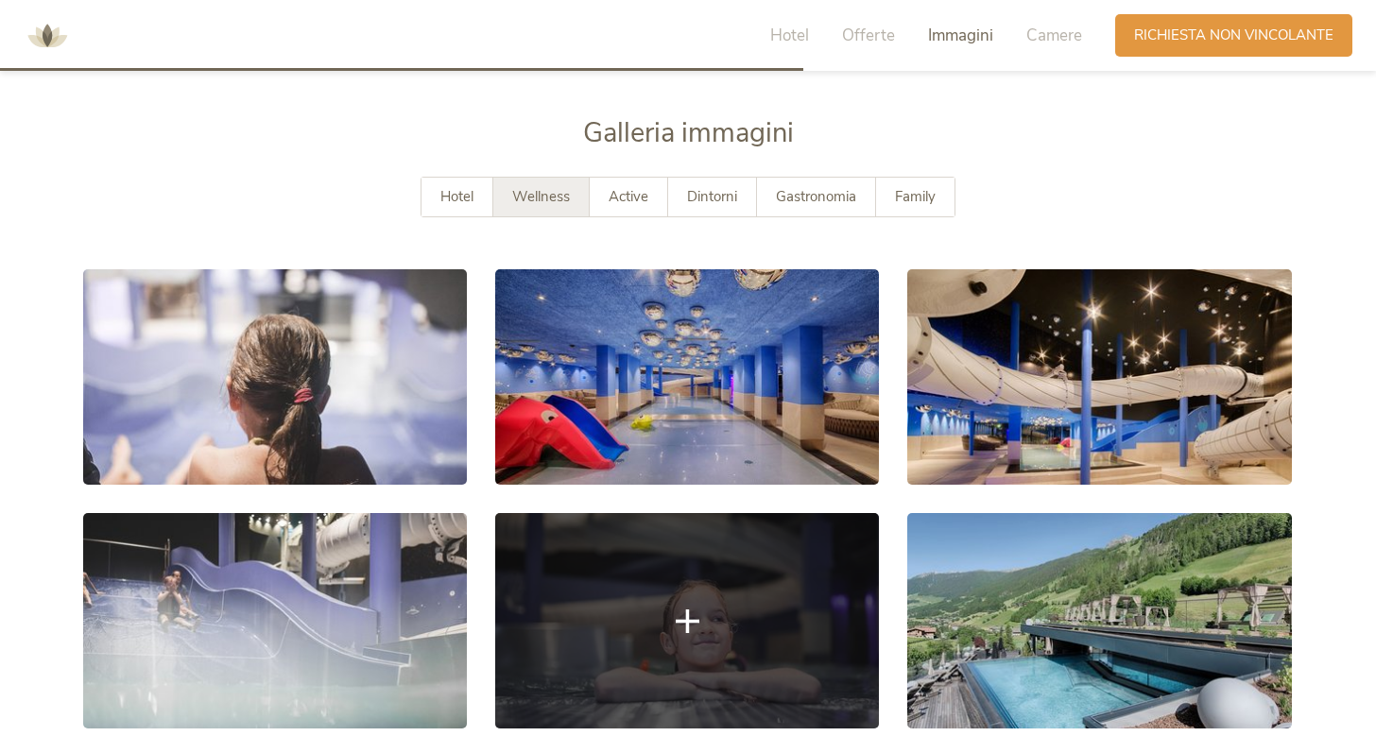
scroll to position [3257, 0]
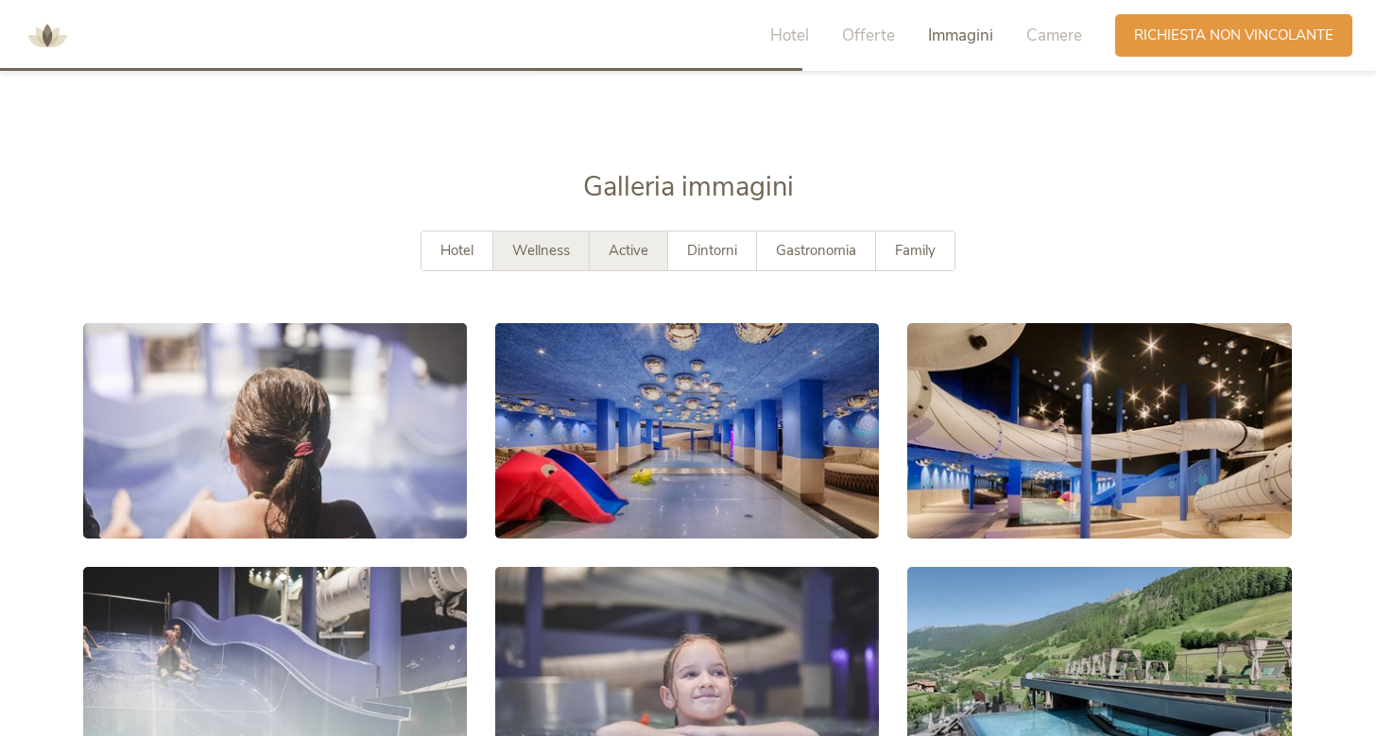
click at [630, 244] on span "Active" at bounding box center [629, 250] width 40 height 19
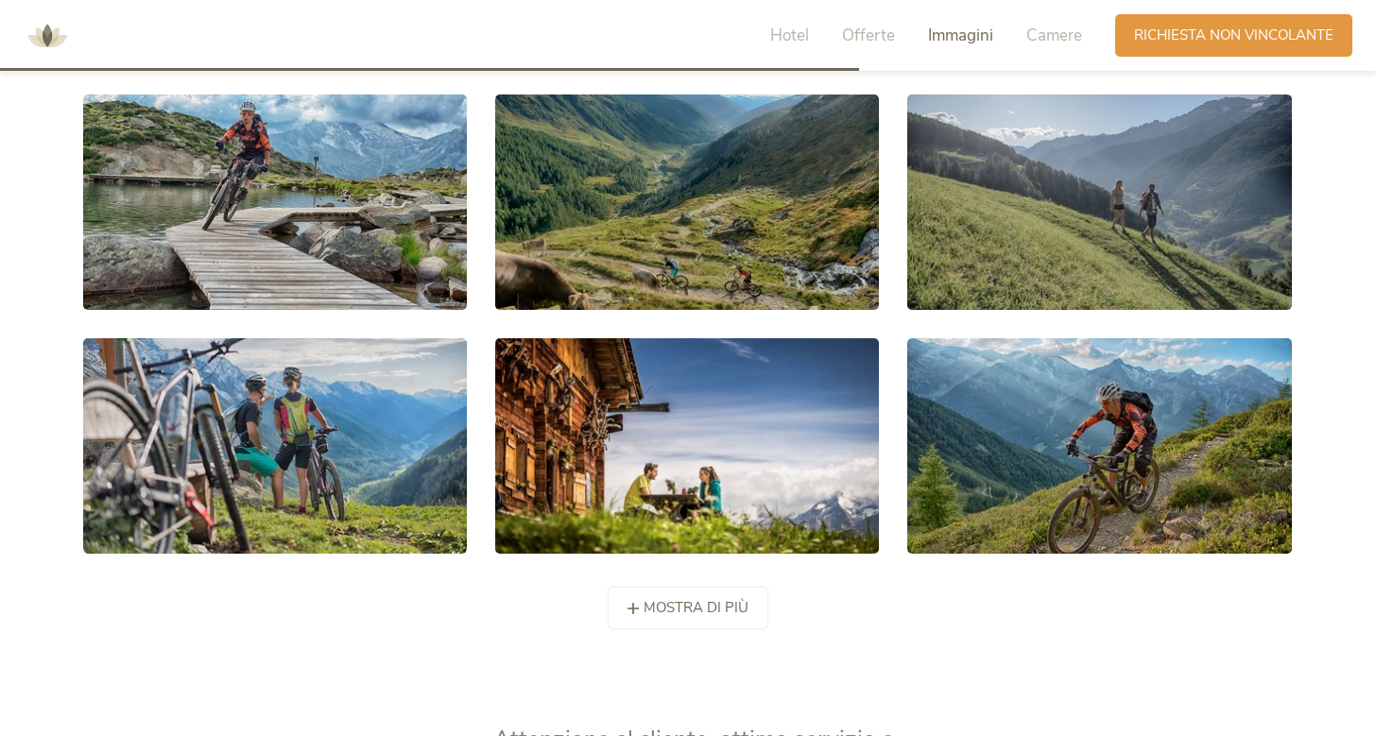
scroll to position [3489, 0]
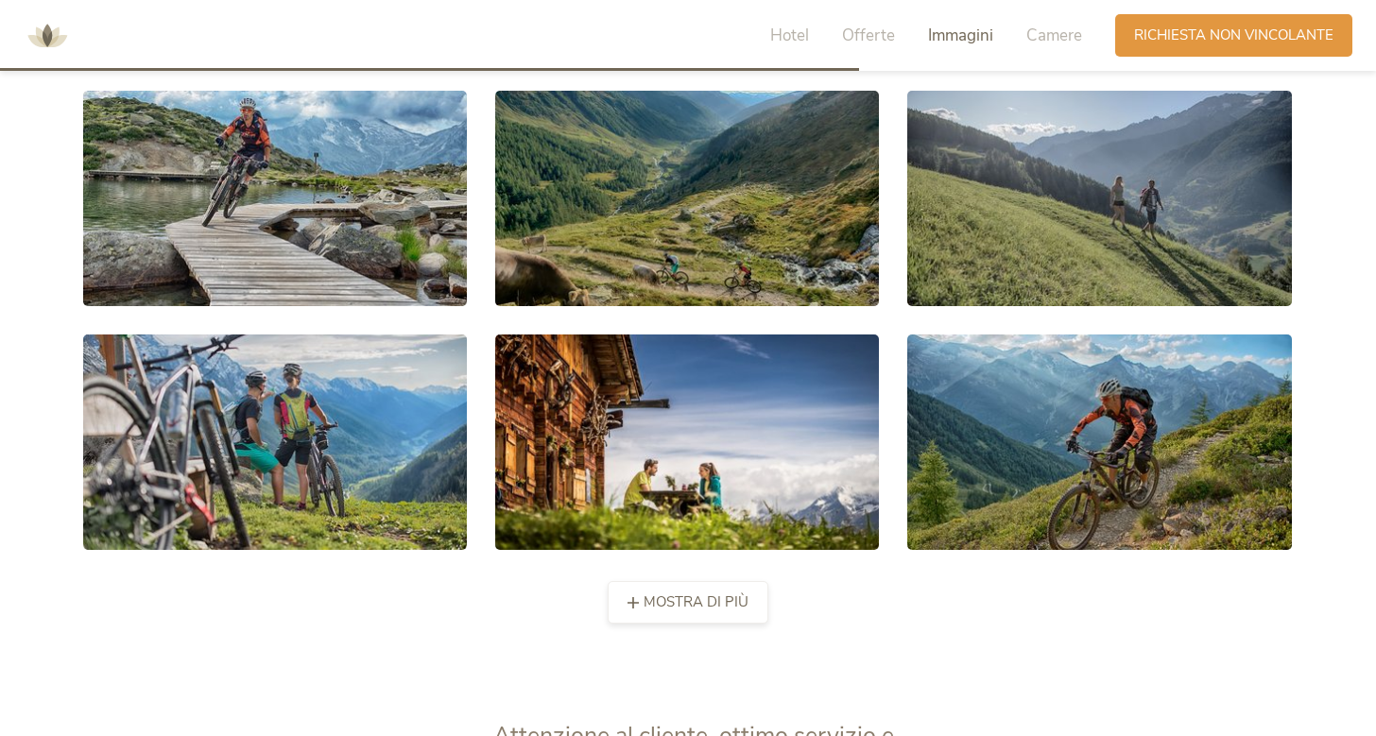
click at [648, 593] on span "mostra di più" at bounding box center [696, 603] width 105 height 20
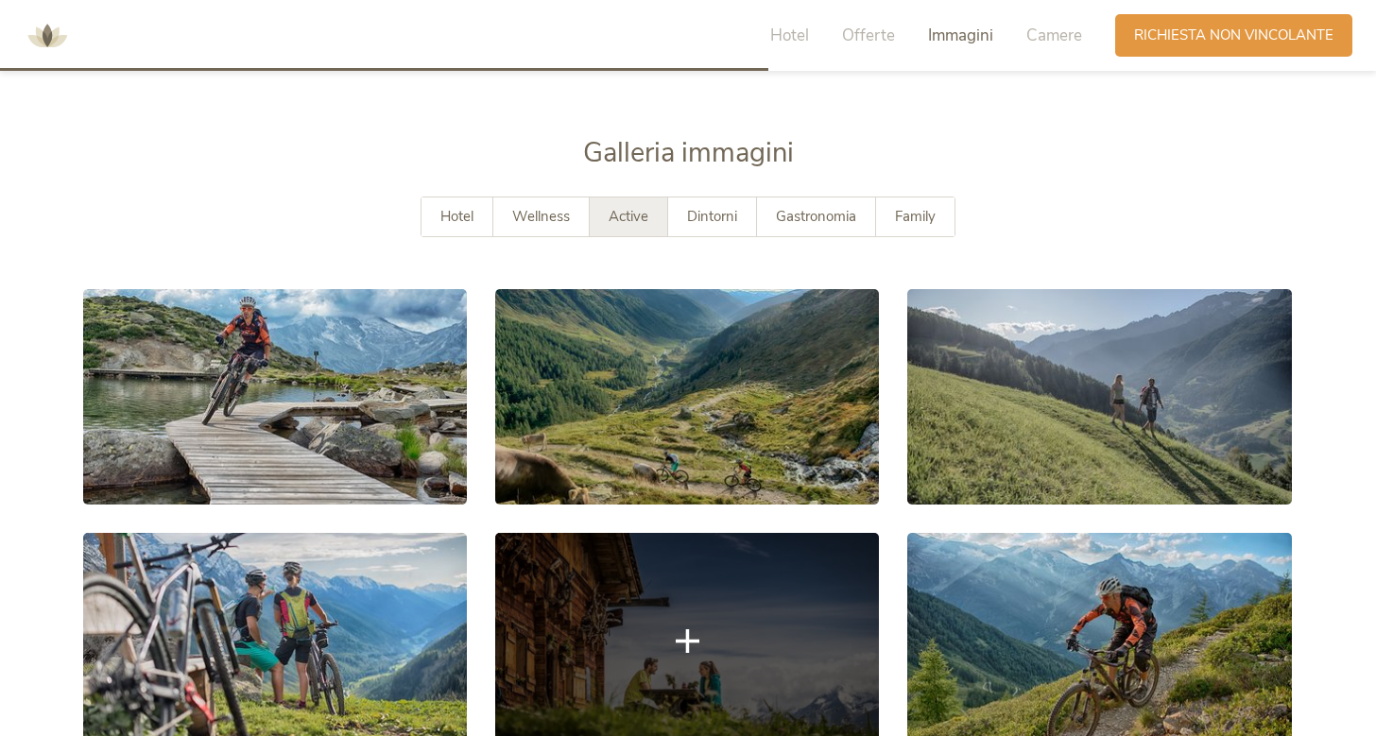
scroll to position [3247, 0]
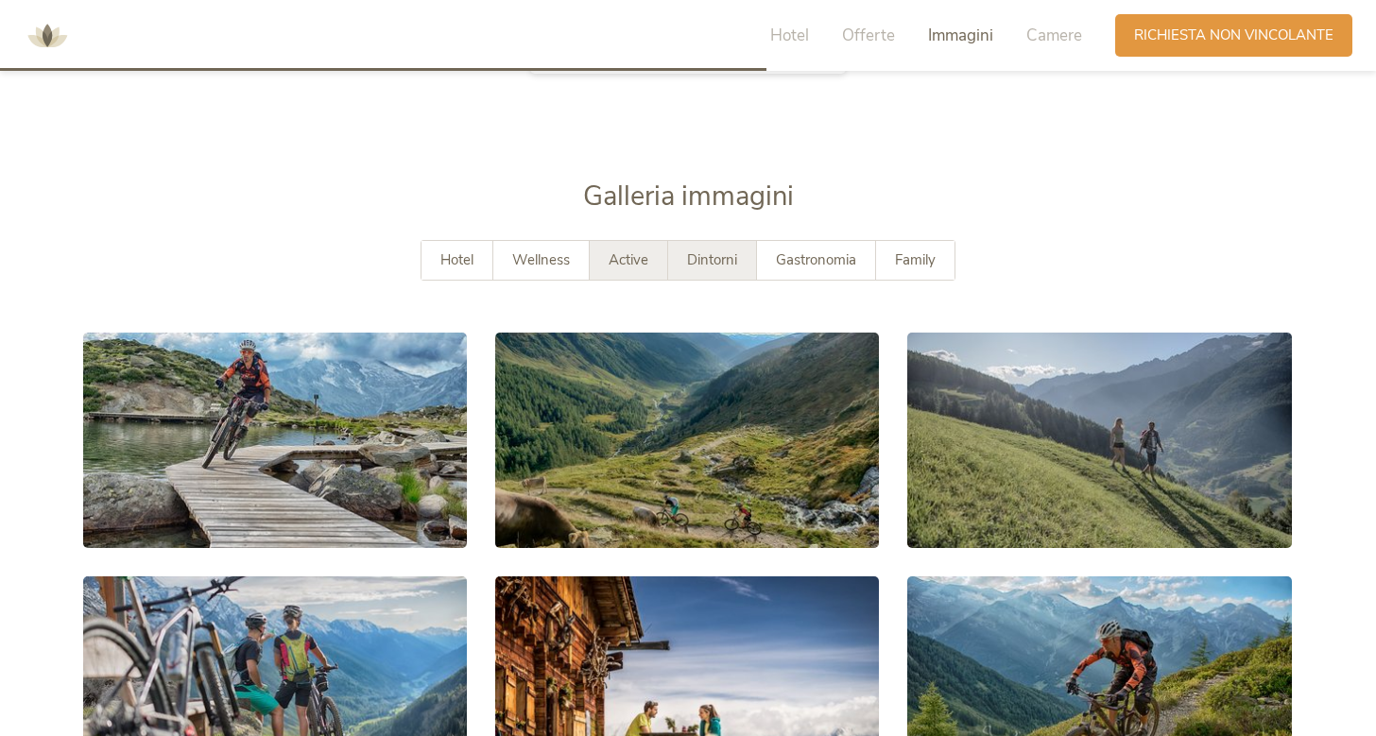
click at [706, 241] on div "Dintorni" at bounding box center [712, 260] width 89 height 39
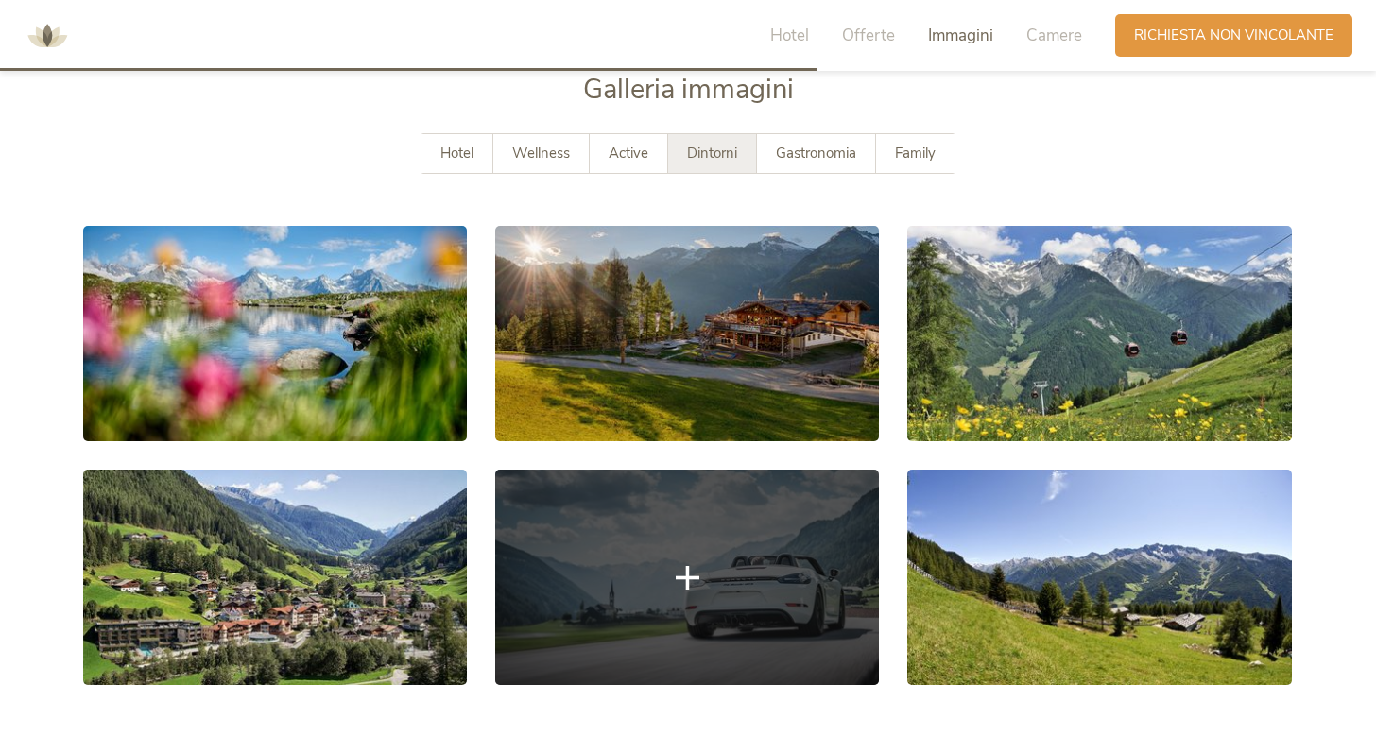
scroll to position [3214, 0]
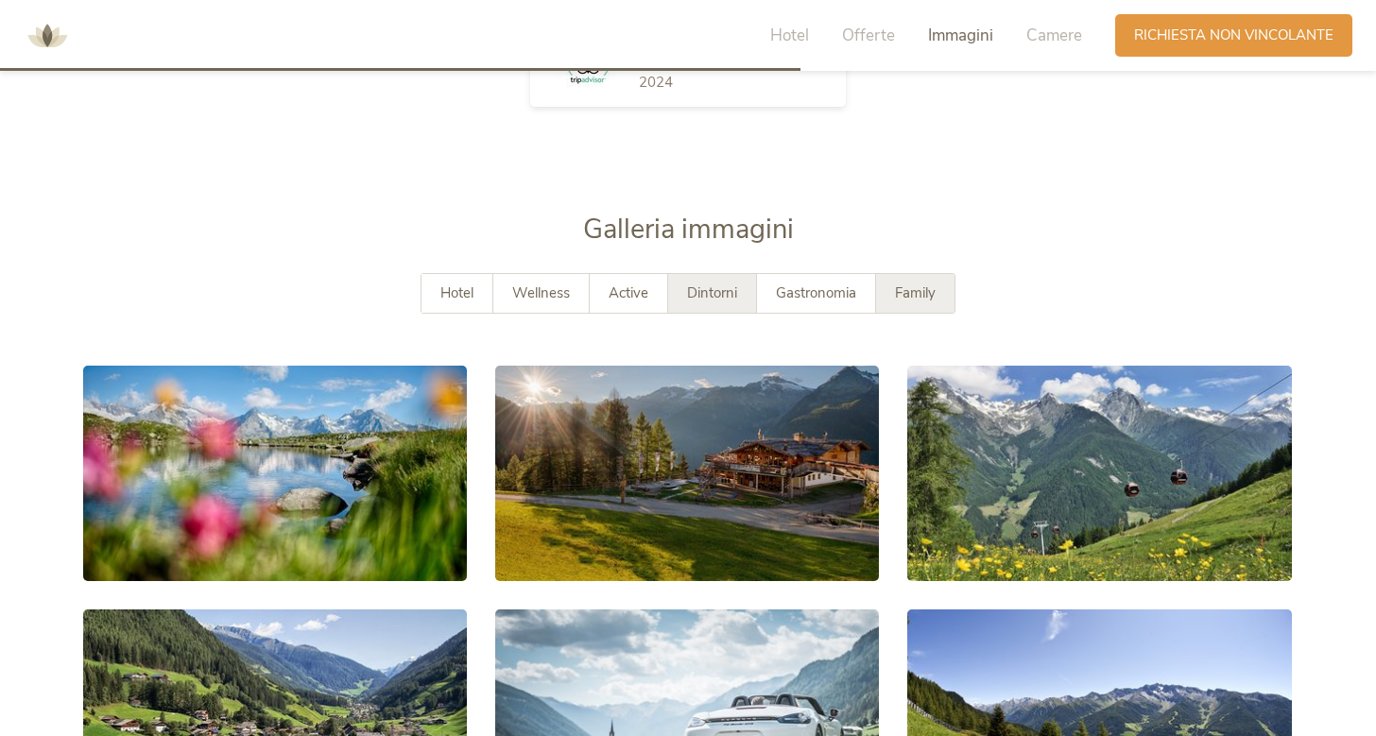
click at [922, 276] on div "Family" at bounding box center [915, 293] width 78 height 39
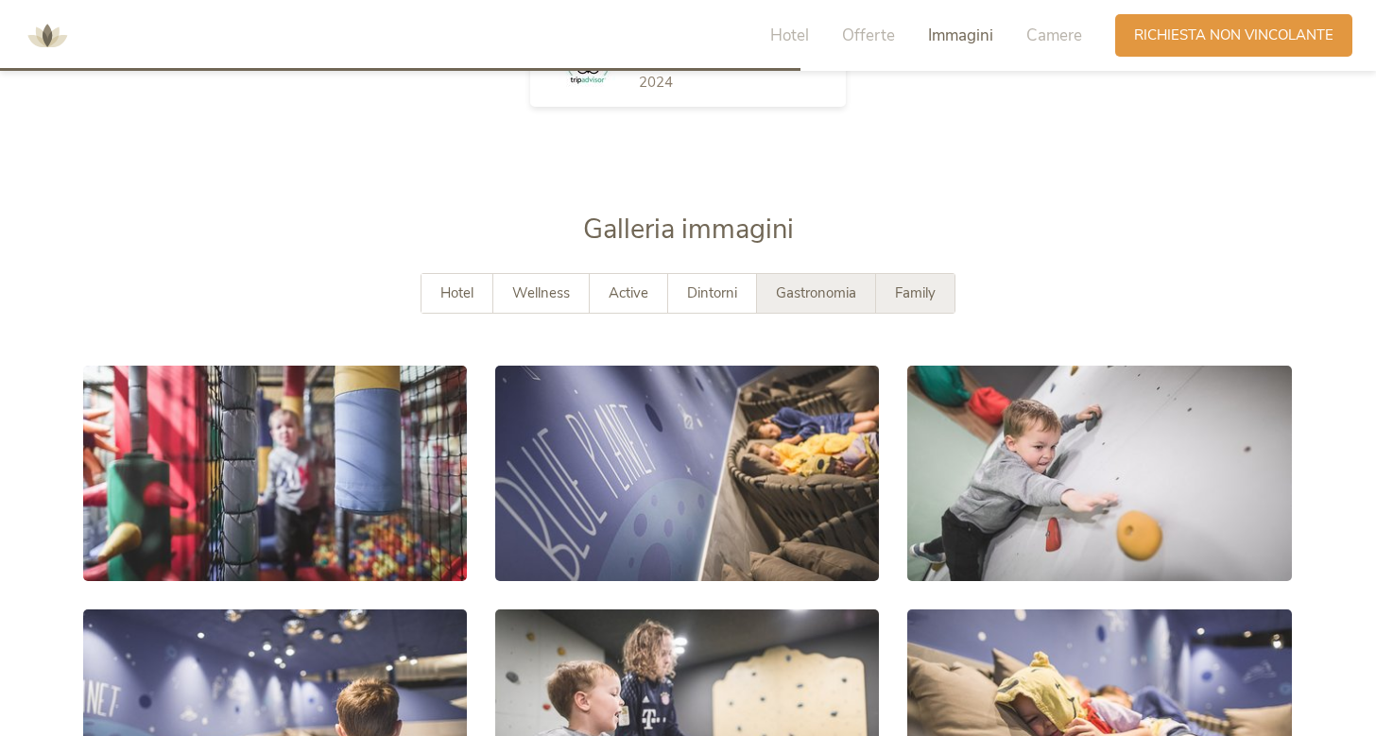
click at [792, 297] on span "Gastronomia" at bounding box center [816, 293] width 80 height 19
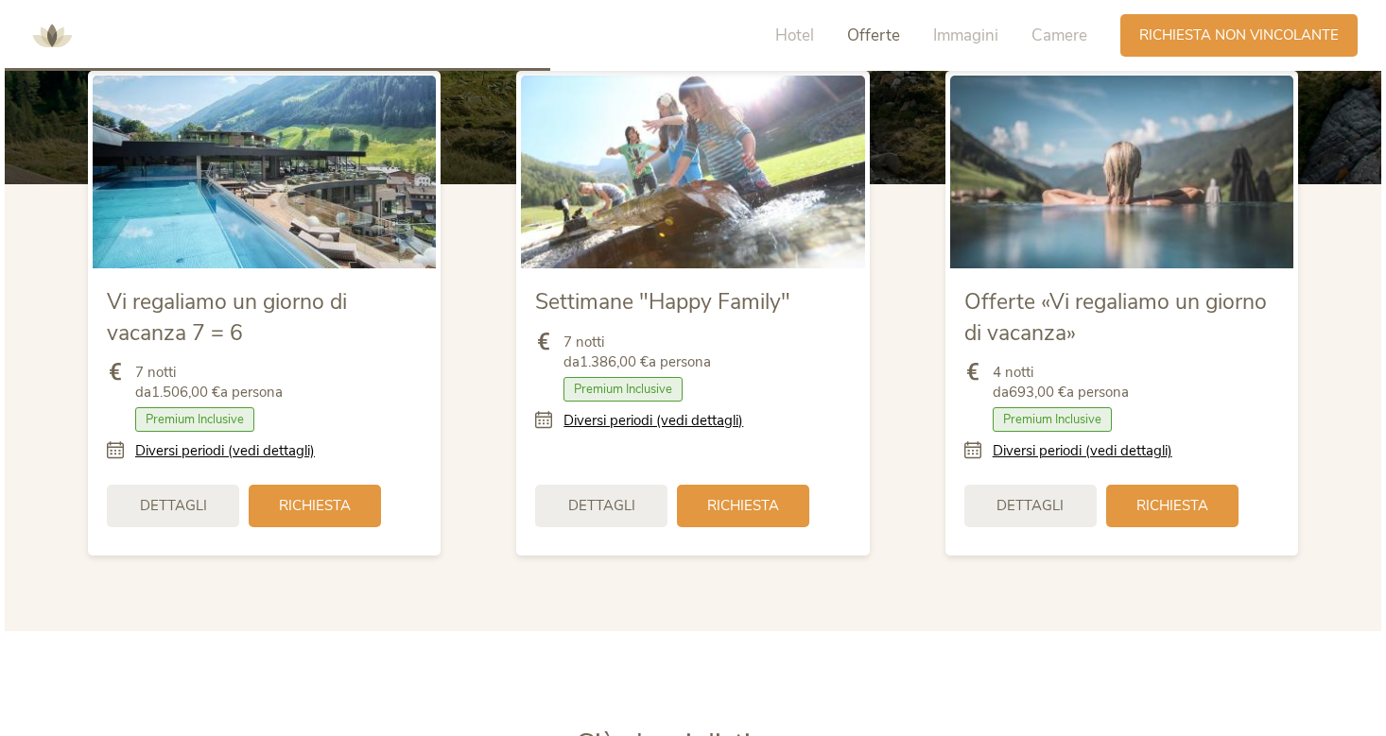
scroll to position [2213, 0]
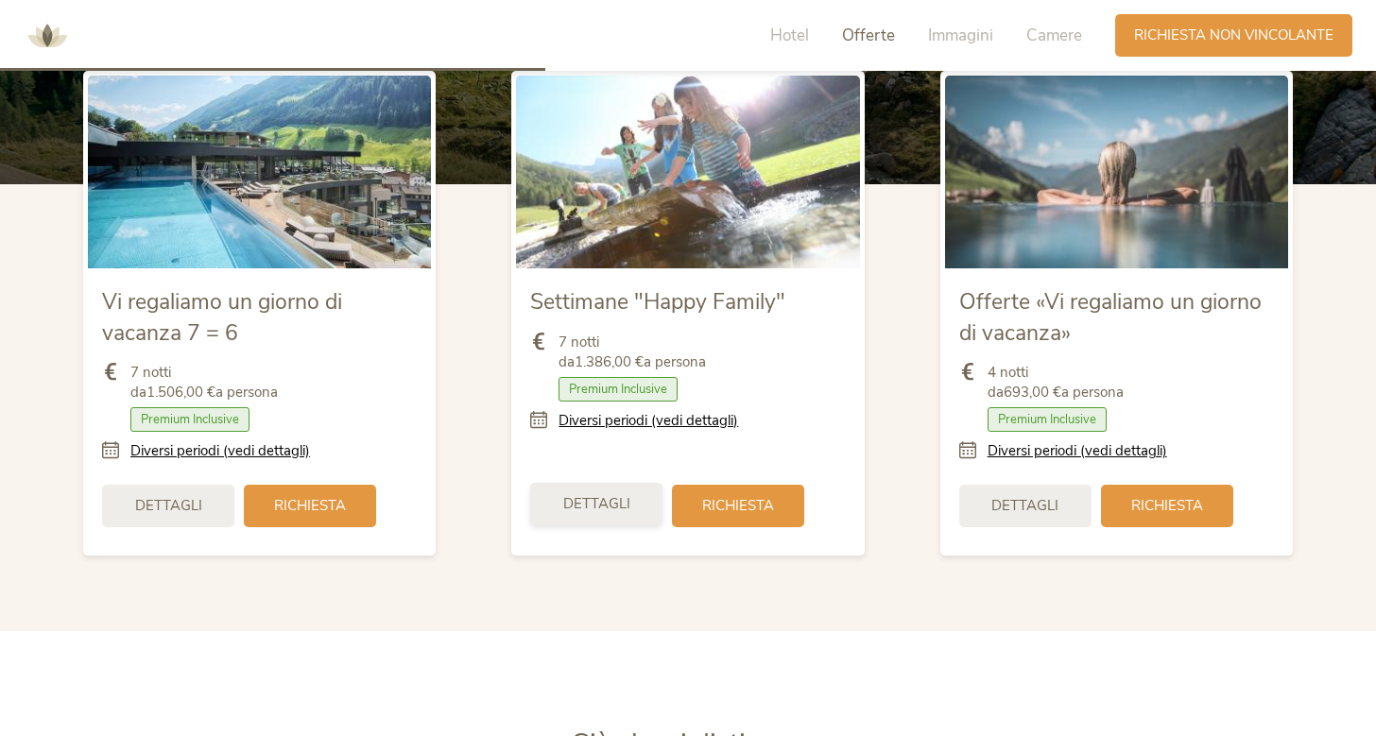
click at [582, 495] on span "Dettagli" at bounding box center [596, 504] width 67 height 20
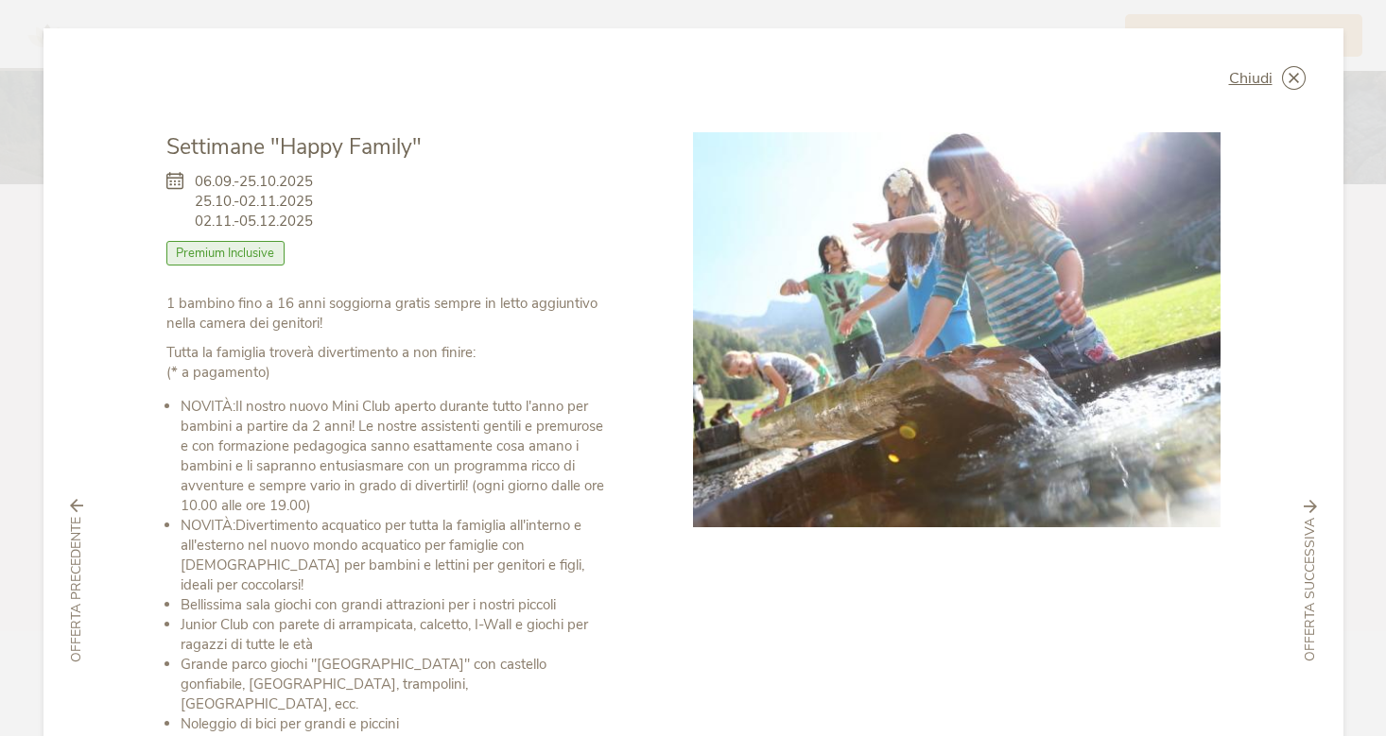
scroll to position [0, 0]
click at [1245, 77] on span "Chiudi" at bounding box center [1250, 78] width 43 height 15
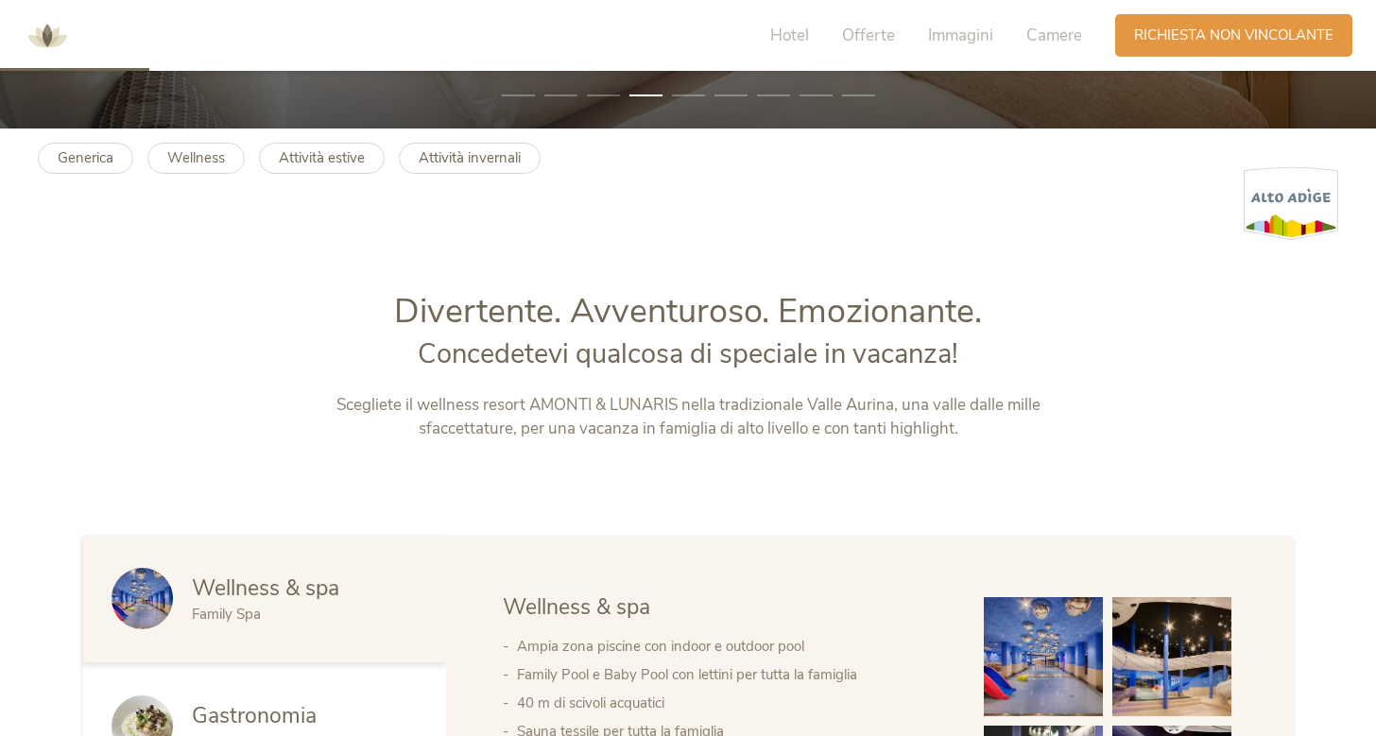
scroll to position [612, 0]
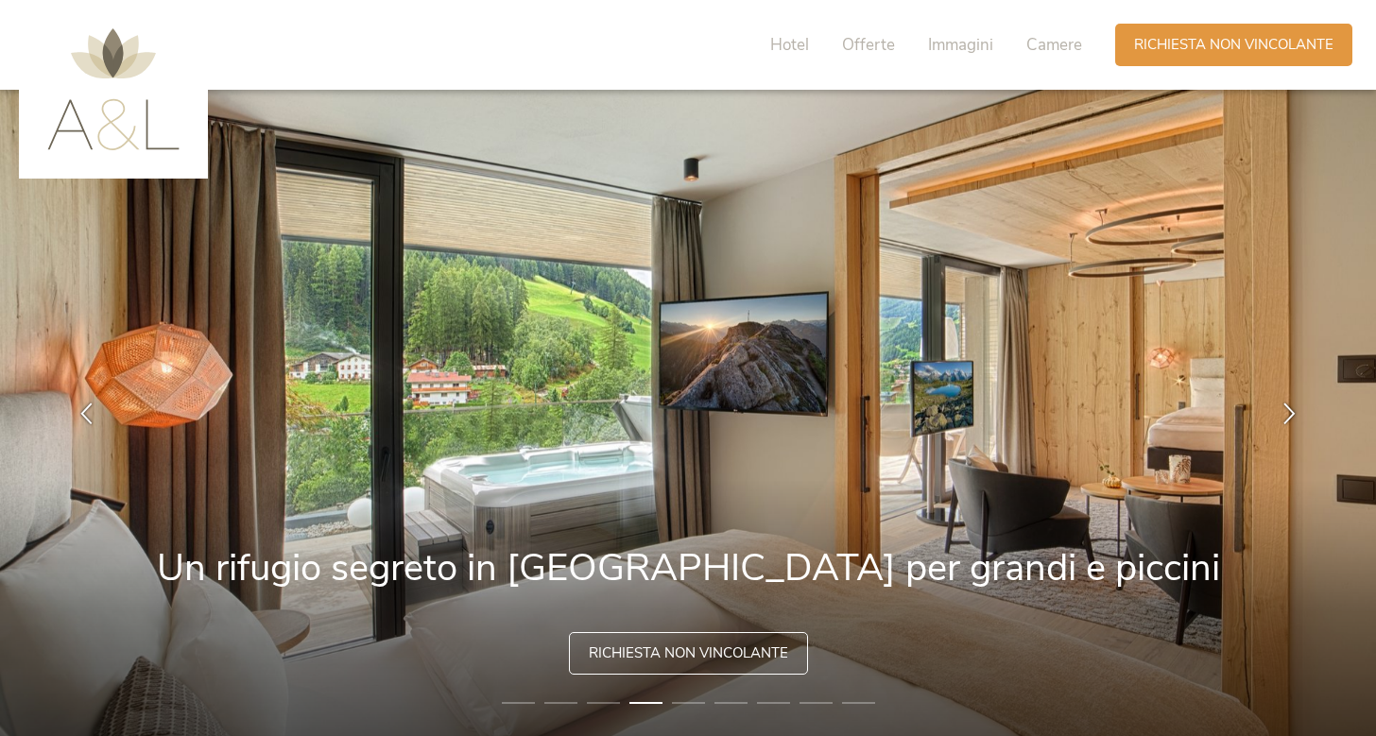
click at [672, 690] on img at bounding box center [688, 413] width 1376 height 646
click at [674, 698] on li "5" at bounding box center [688, 703] width 33 height 19
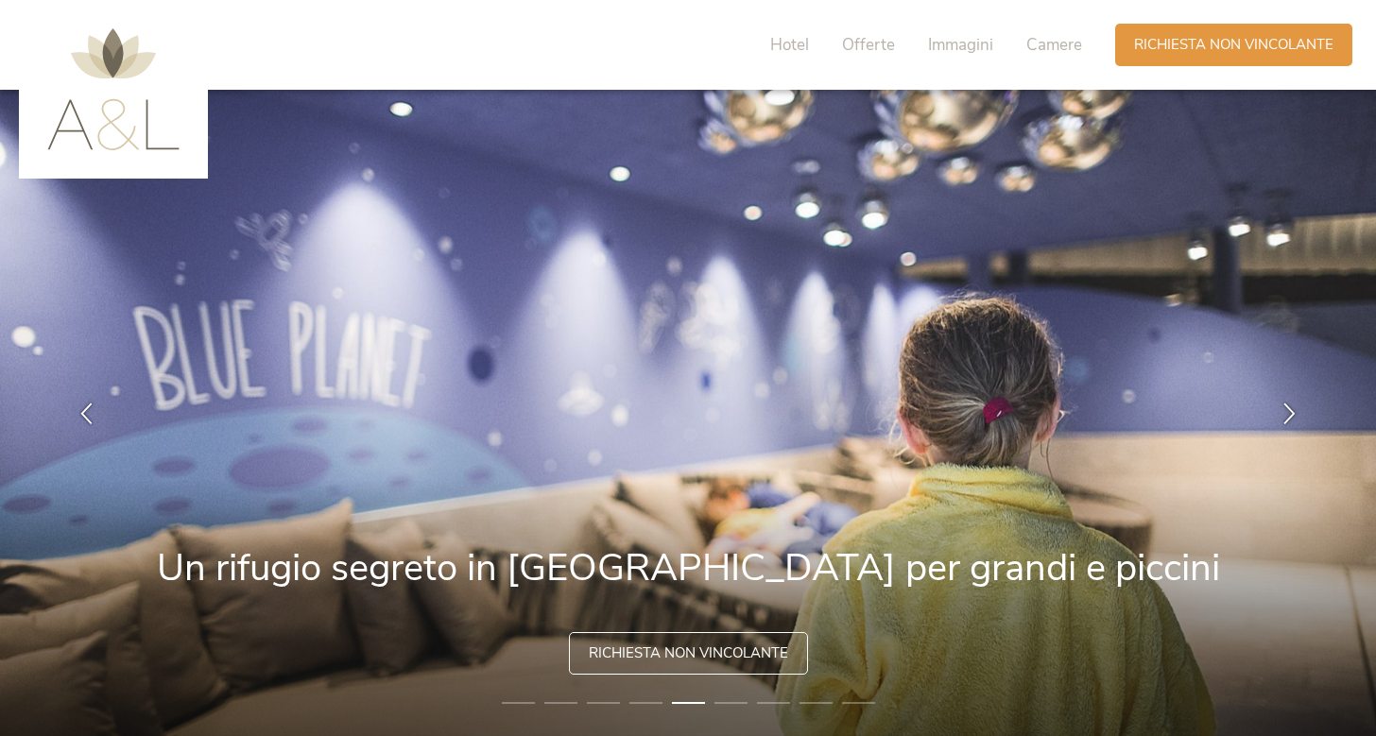
click at [732, 703] on li "6" at bounding box center [731, 703] width 33 height 19
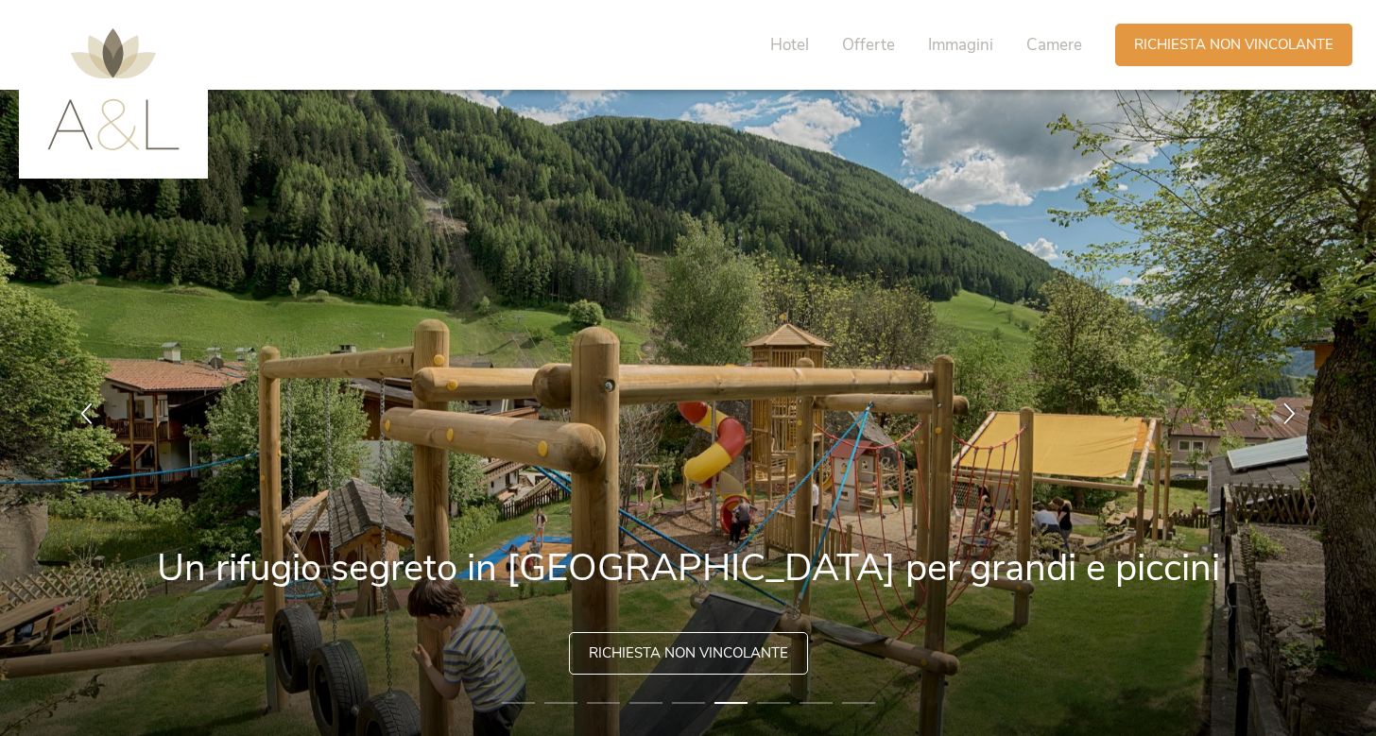
click at [770, 705] on li "7" at bounding box center [773, 703] width 33 height 19
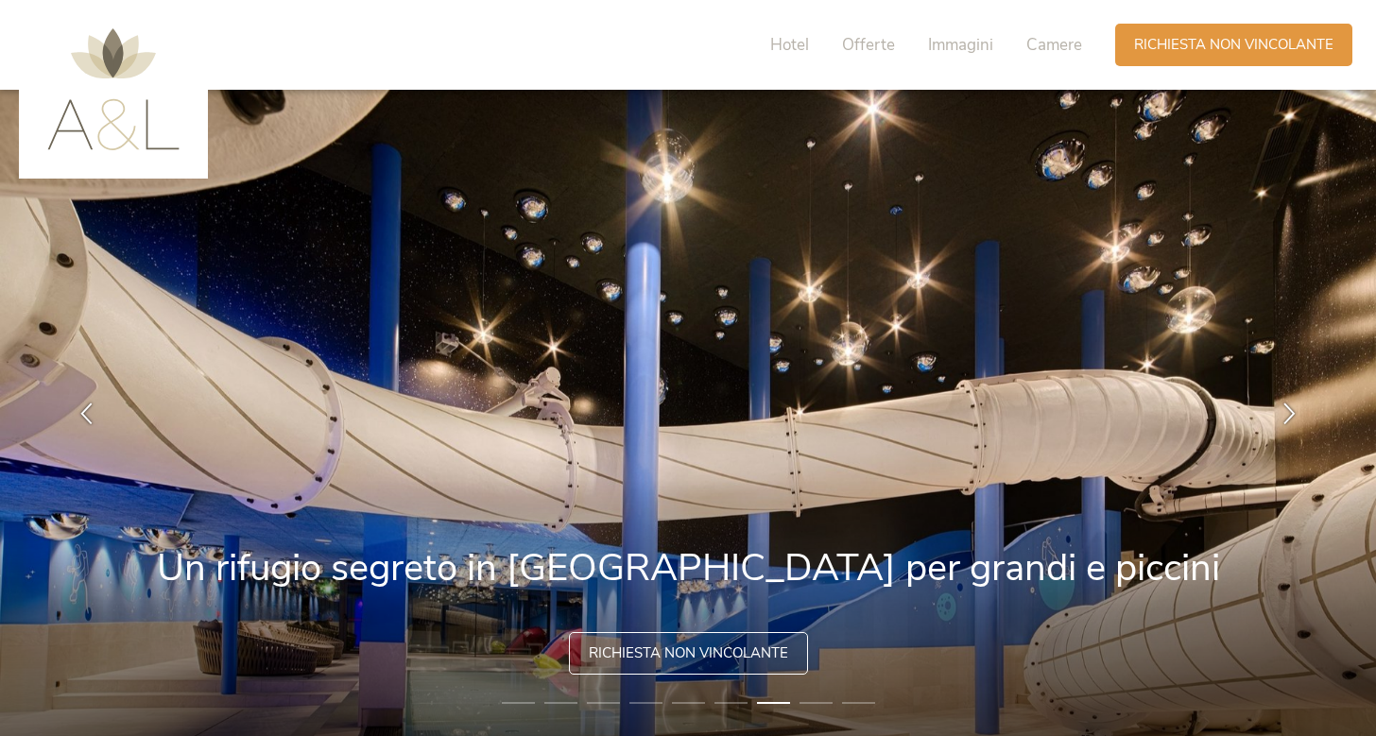
click at [818, 706] on li "8" at bounding box center [816, 703] width 33 height 19
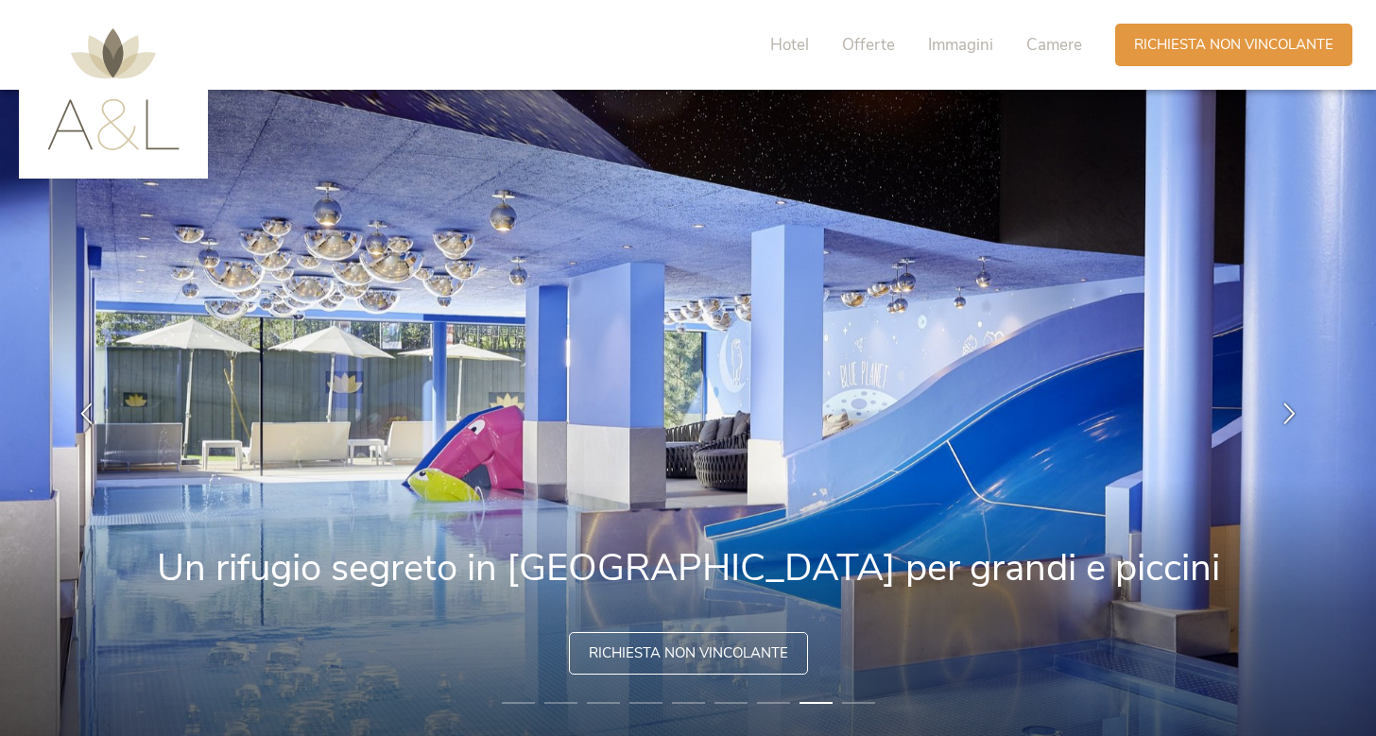
click at [852, 699] on li "9" at bounding box center [858, 703] width 33 height 19
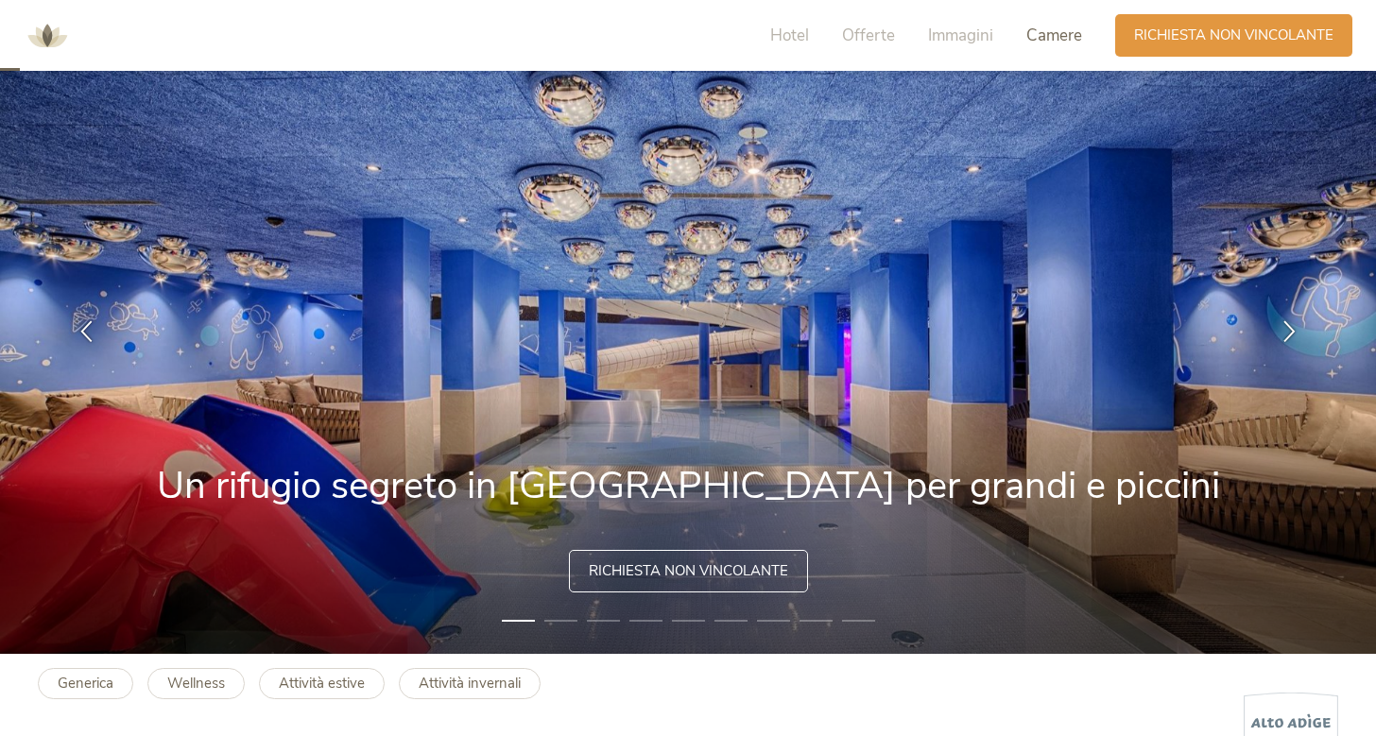
click at [1065, 37] on span "Camere" at bounding box center [1054, 36] width 56 height 22
